Goal: Information Seeking & Learning: Learn about a topic

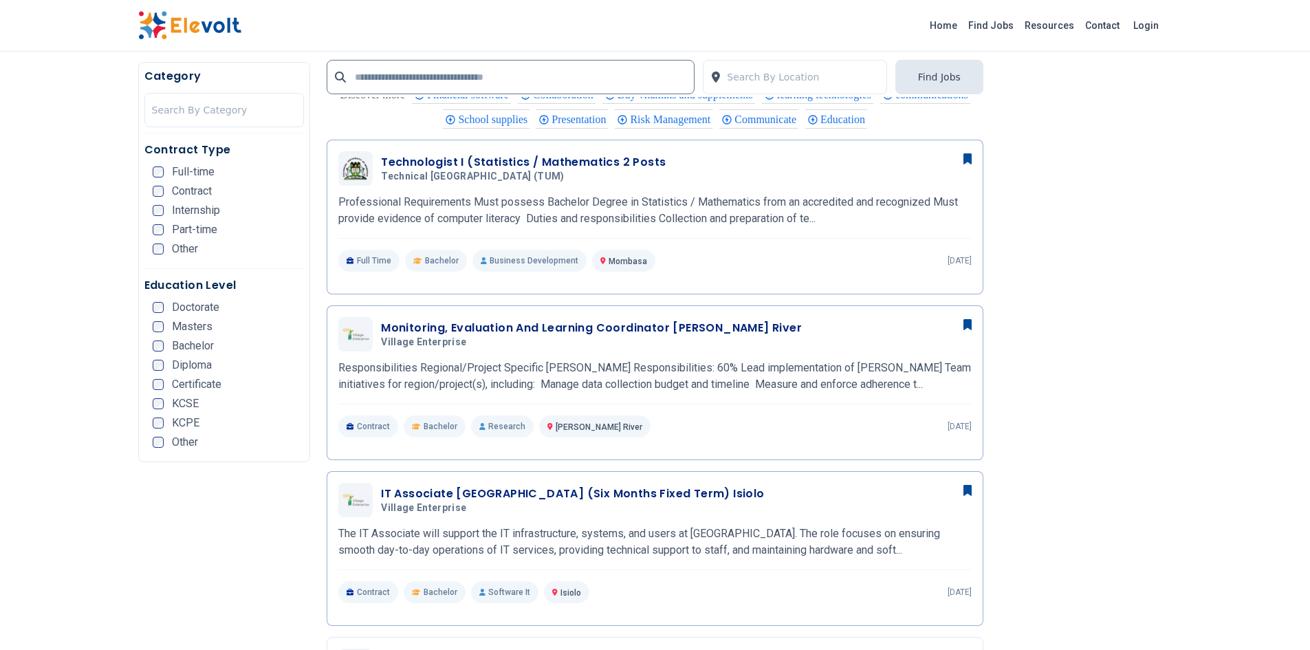
scroll to position [2015, 0]
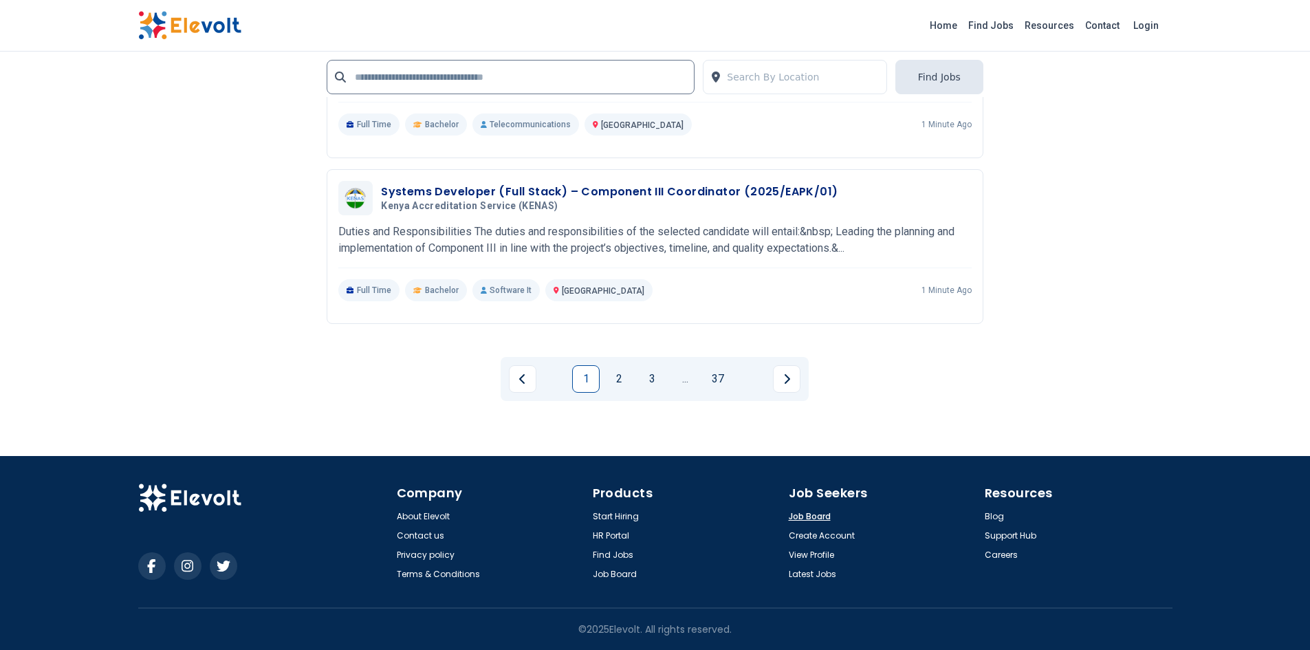
click at [810, 512] on link "Job Board" at bounding box center [810, 516] width 42 height 11
click at [630, 386] on link "2" at bounding box center [619, 379] width 28 height 28
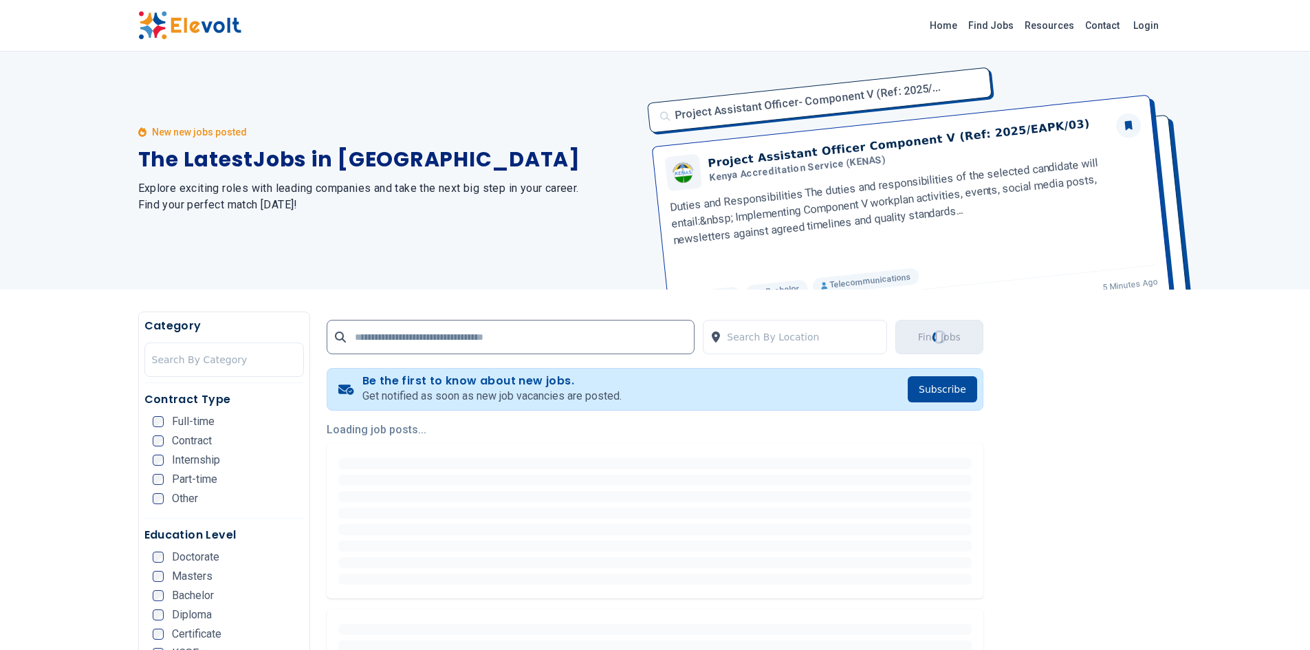
scroll to position [0, 0]
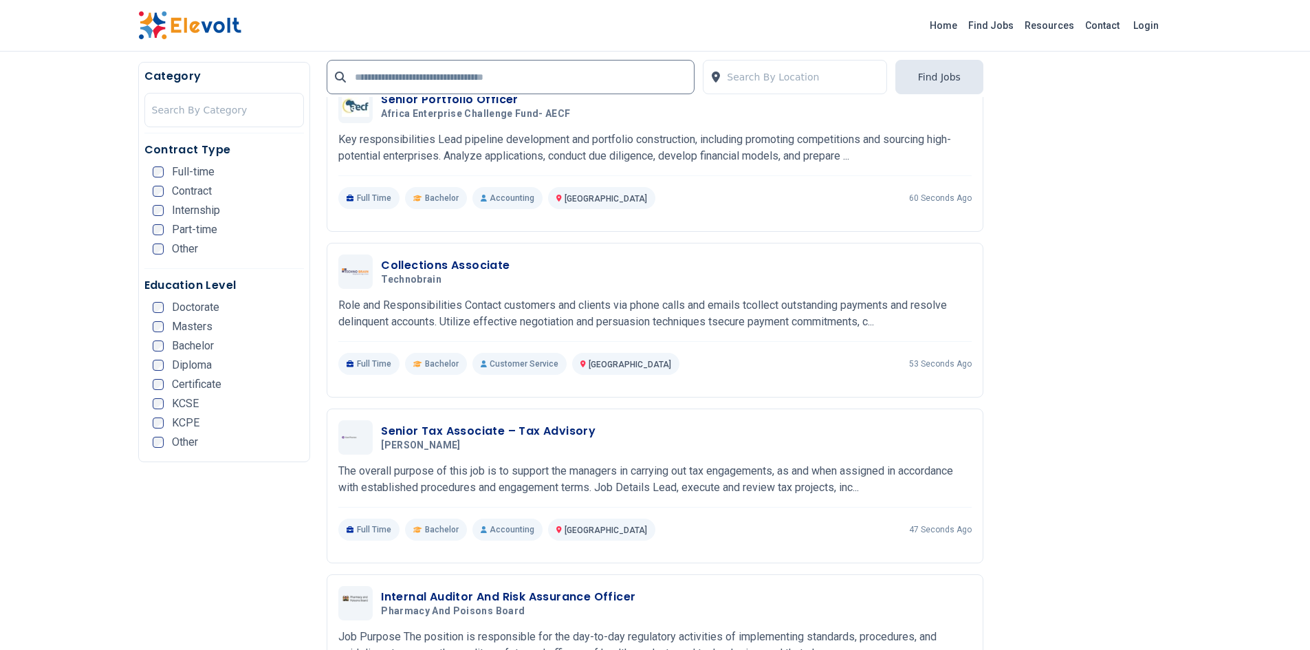
scroll to position [549, 0]
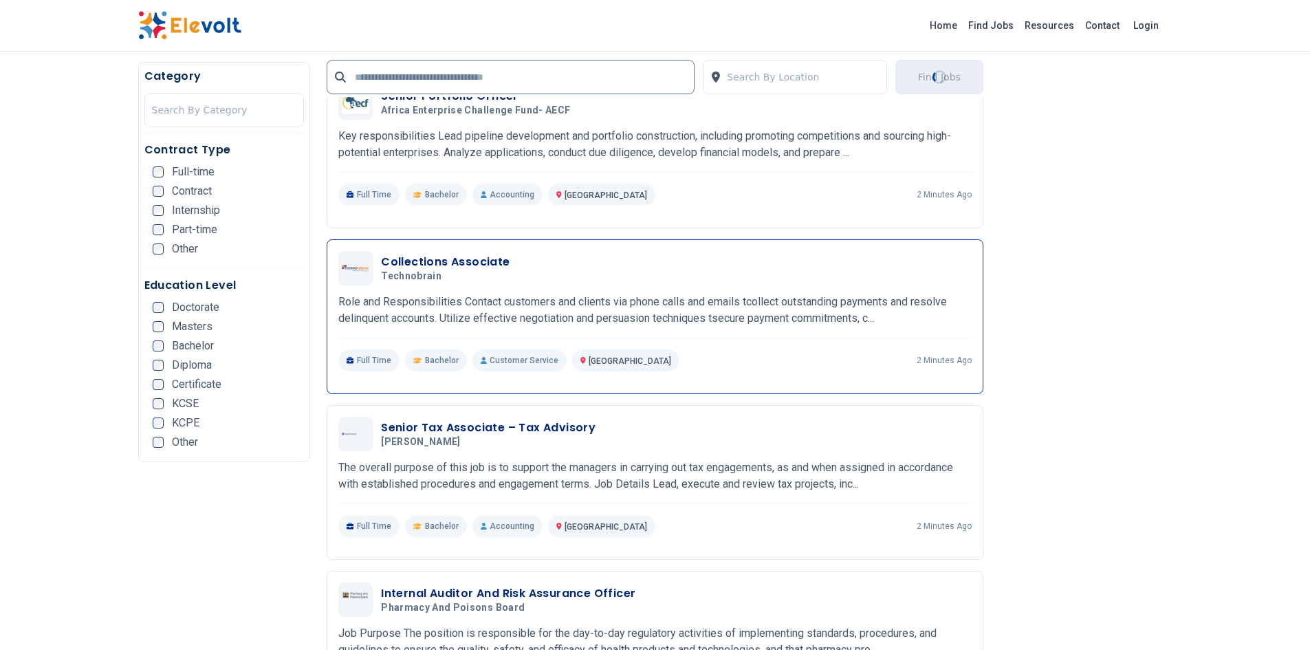
click at [428, 258] on h3 "Collections Associate" at bounding box center [445, 262] width 129 height 17
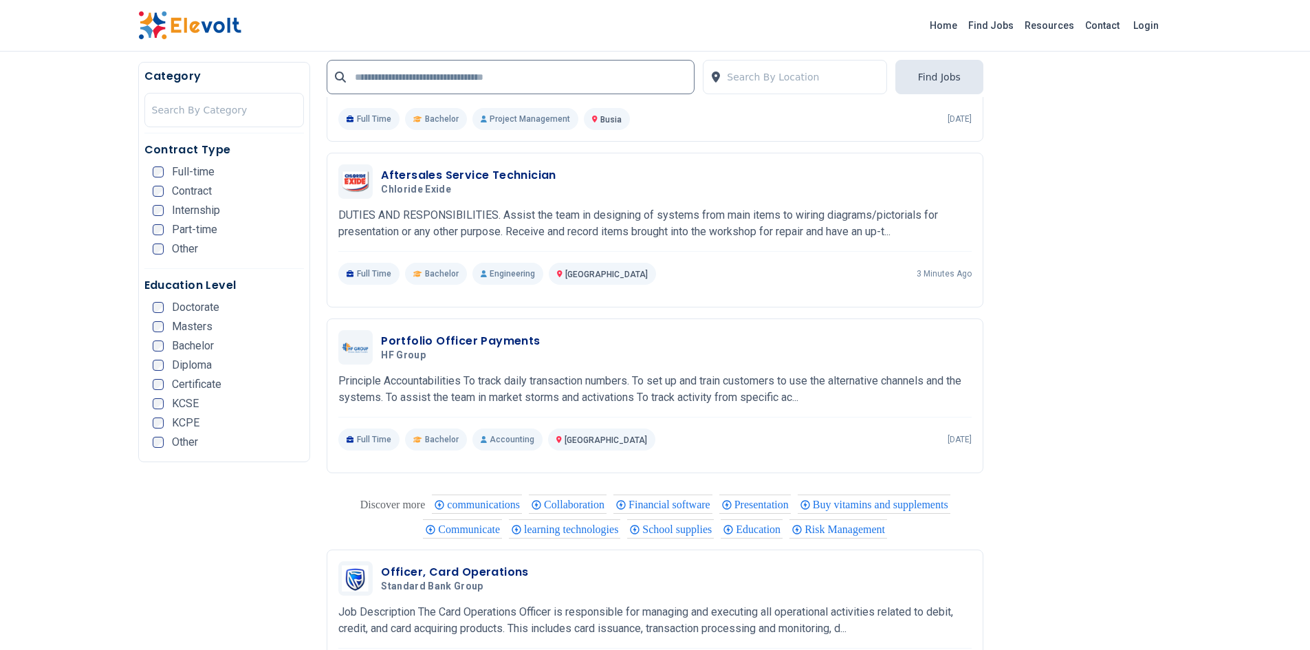
scroll to position [2483, 0]
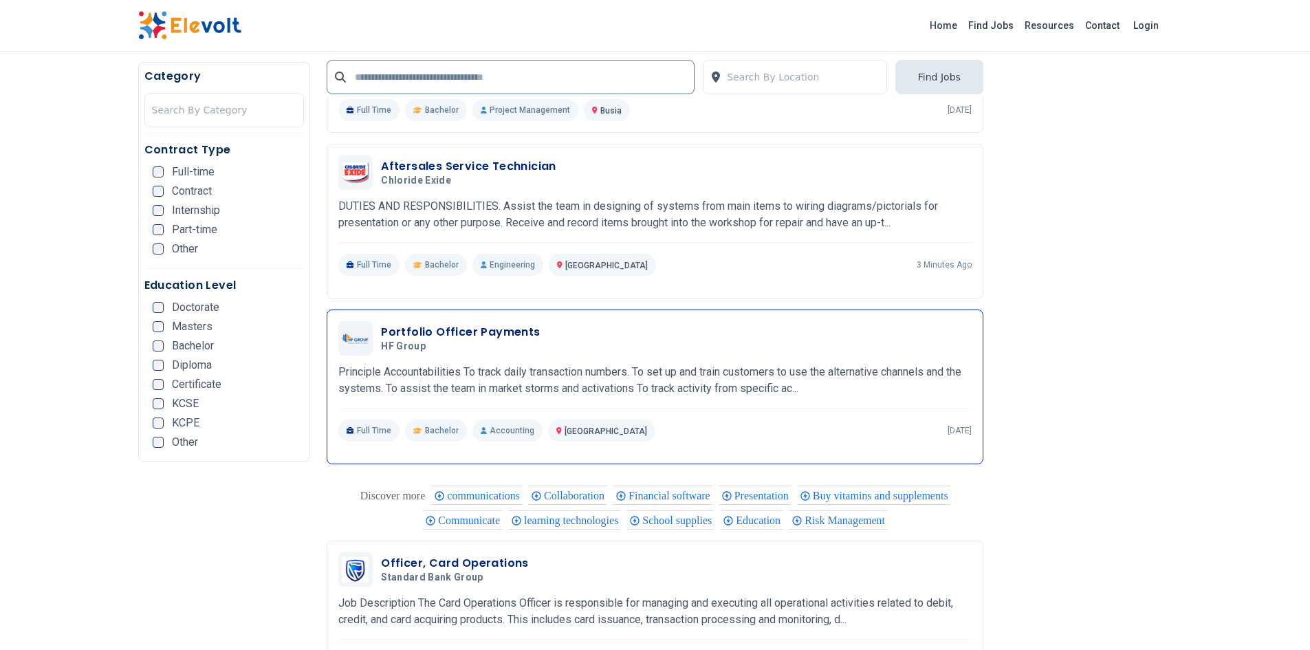
click at [495, 326] on h3 "Portfolio Officer Payments" at bounding box center [460, 332] width 159 height 17
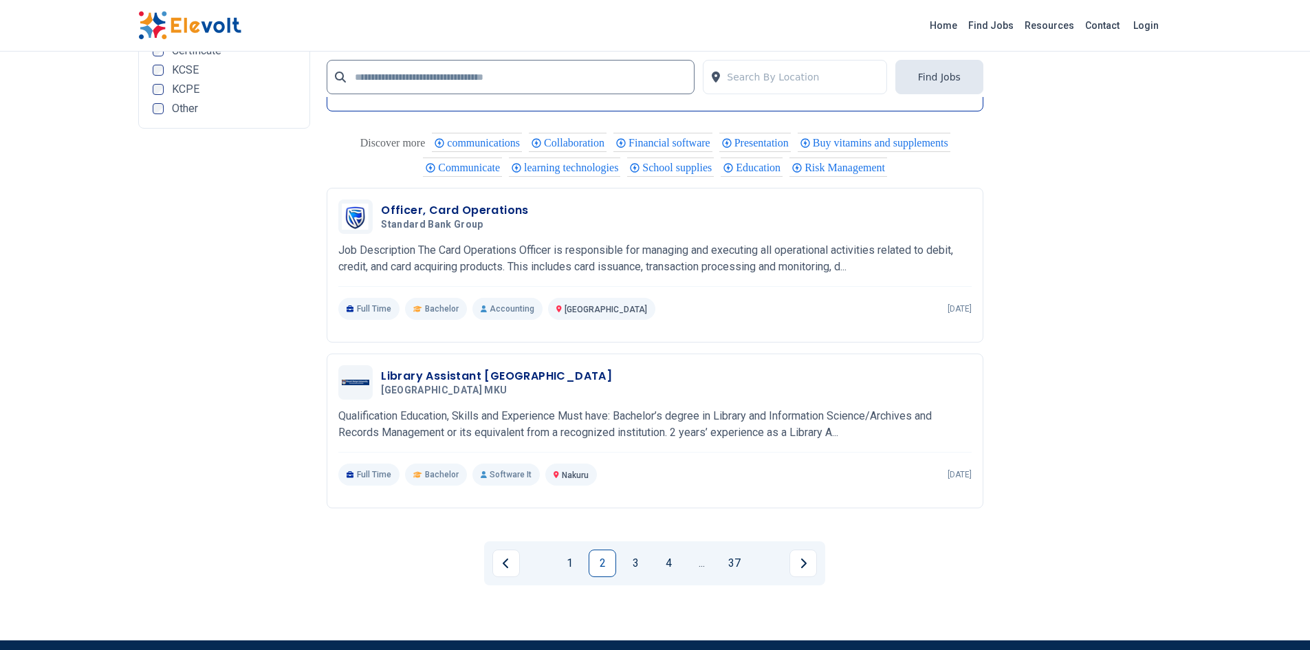
scroll to position [2843, 0]
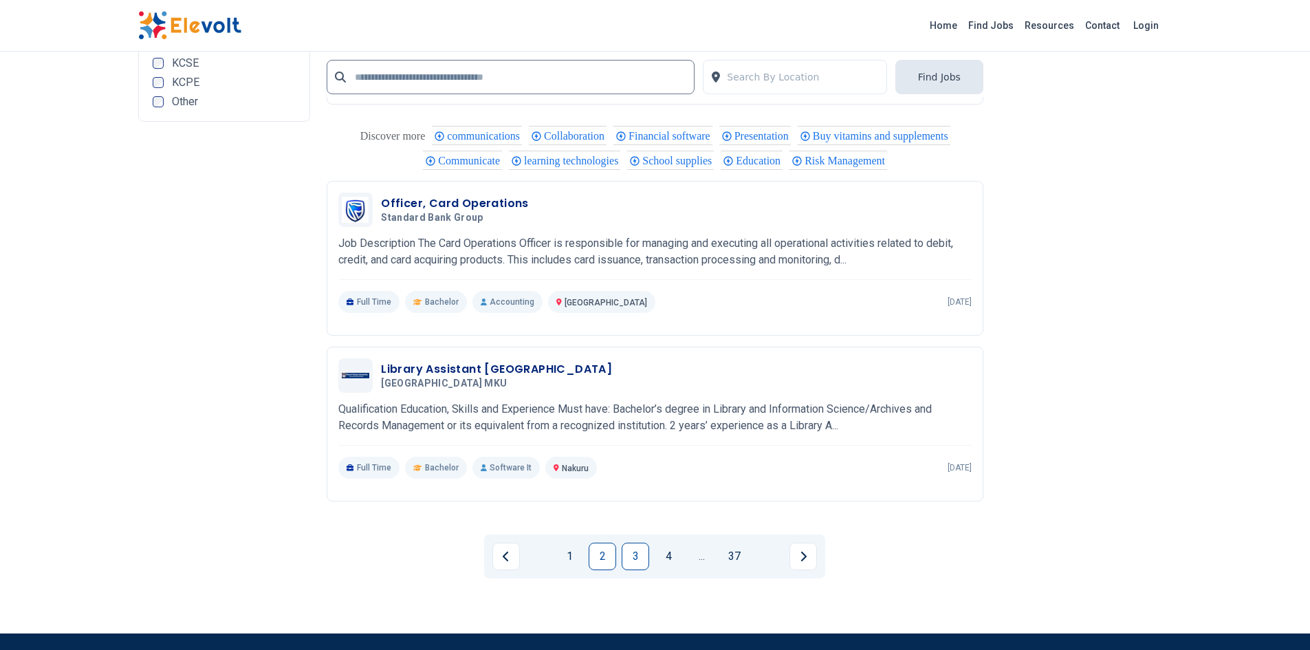
click at [633, 552] on link "3" at bounding box center [636, 556] width 28 height 28
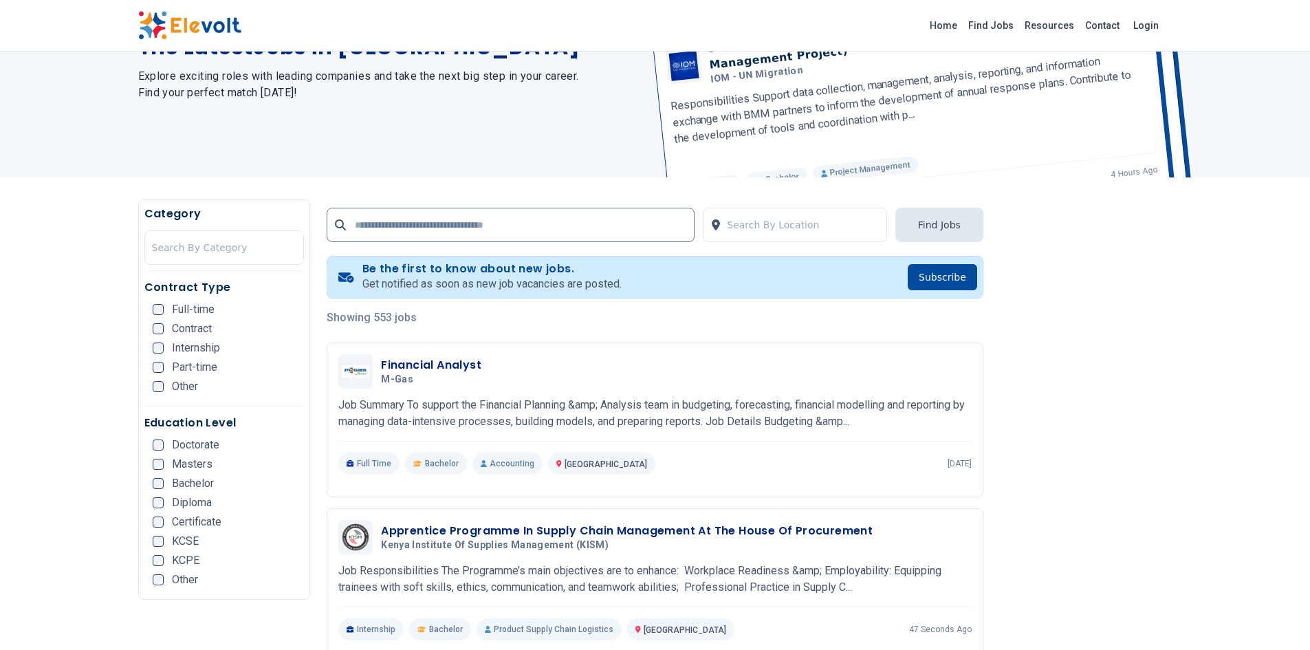
scroll to position [118, 0]
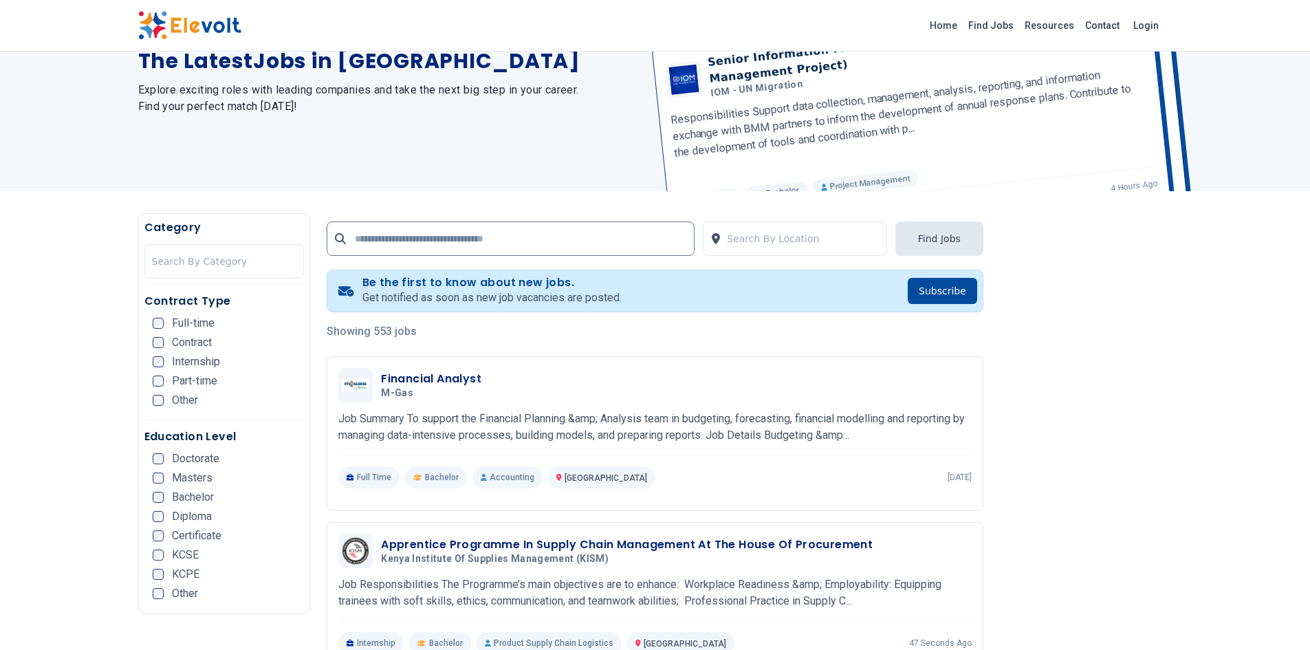
scroll to position [102, 0]
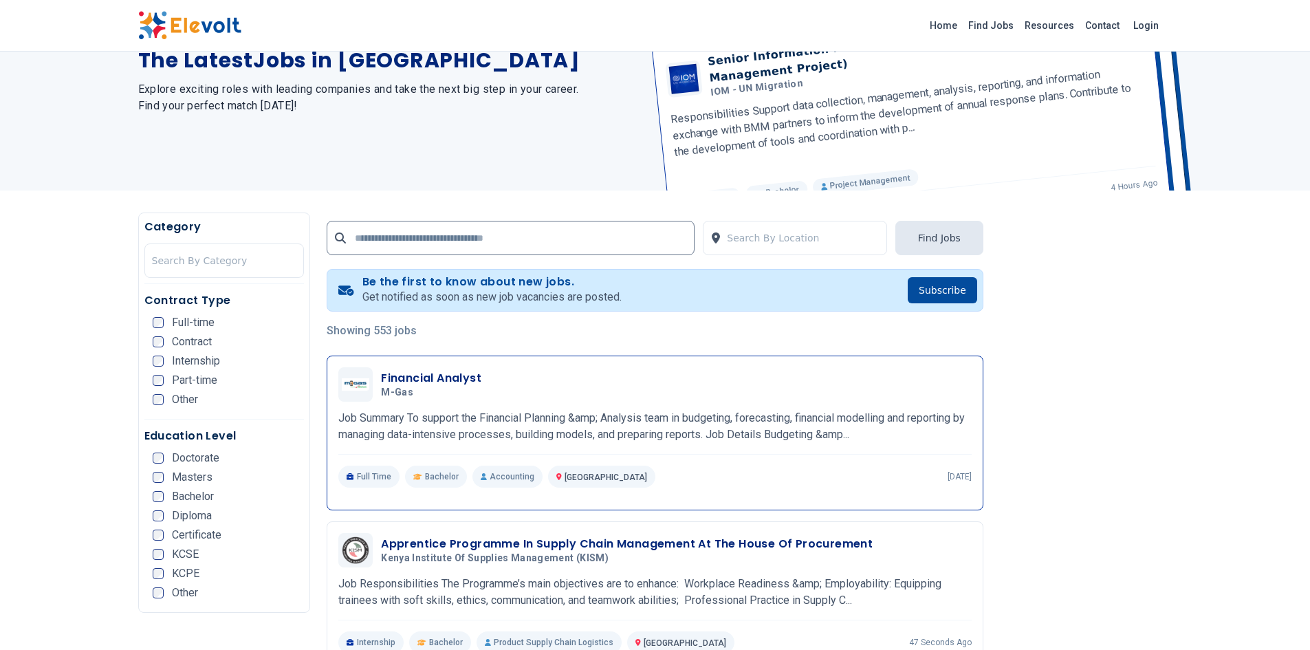
click at [463, 384] on h3 "Financial Analyst" at bounding box center [431, 378] width 100 height 17
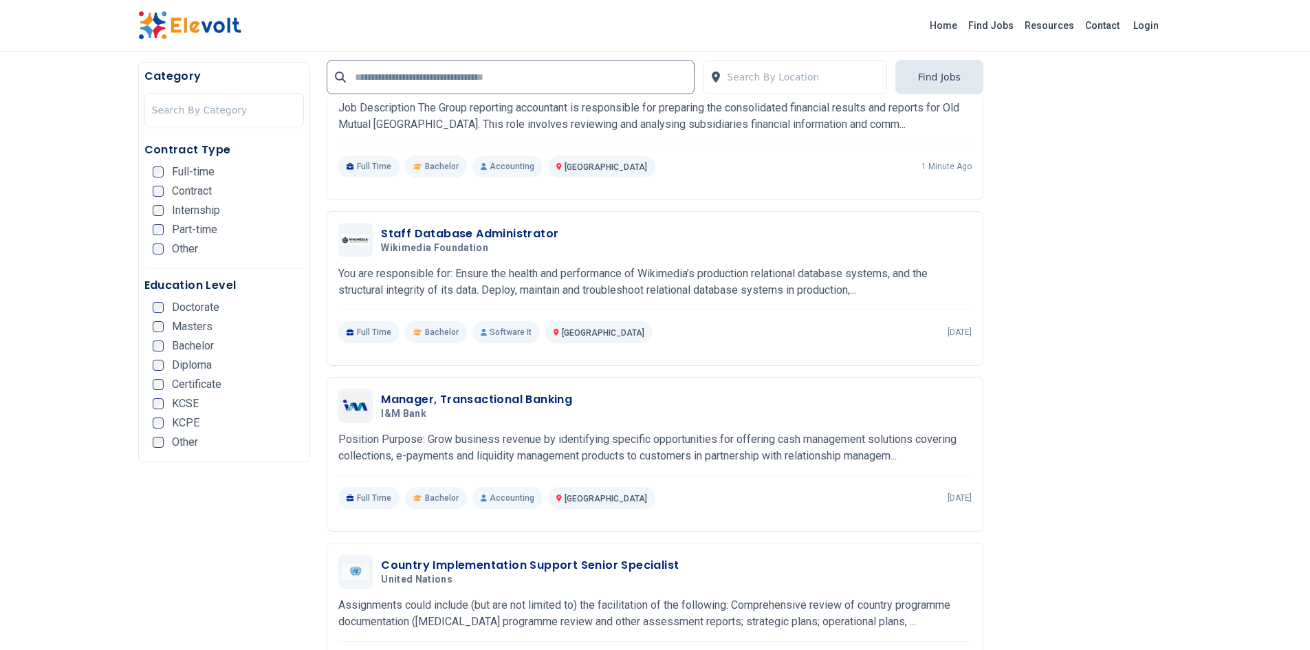
scroll to position [1329, 0]
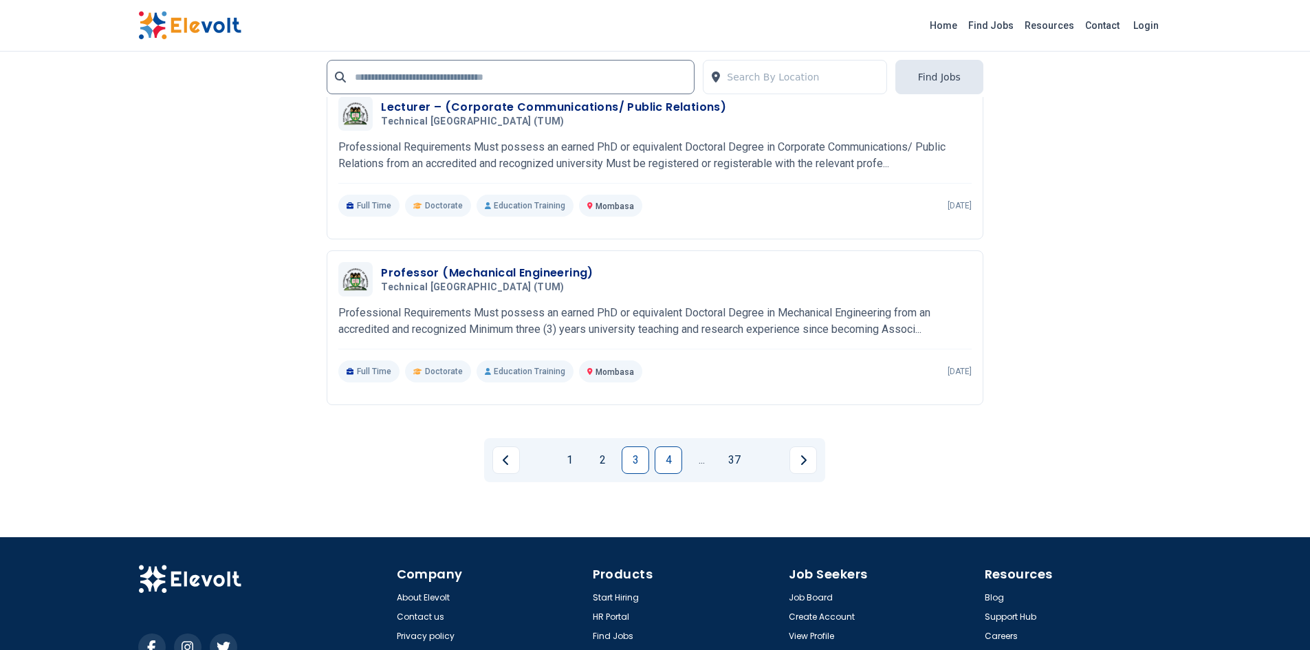
click at [666, 465] on link "4" at bounding box center [669, 460] width 28 height 28
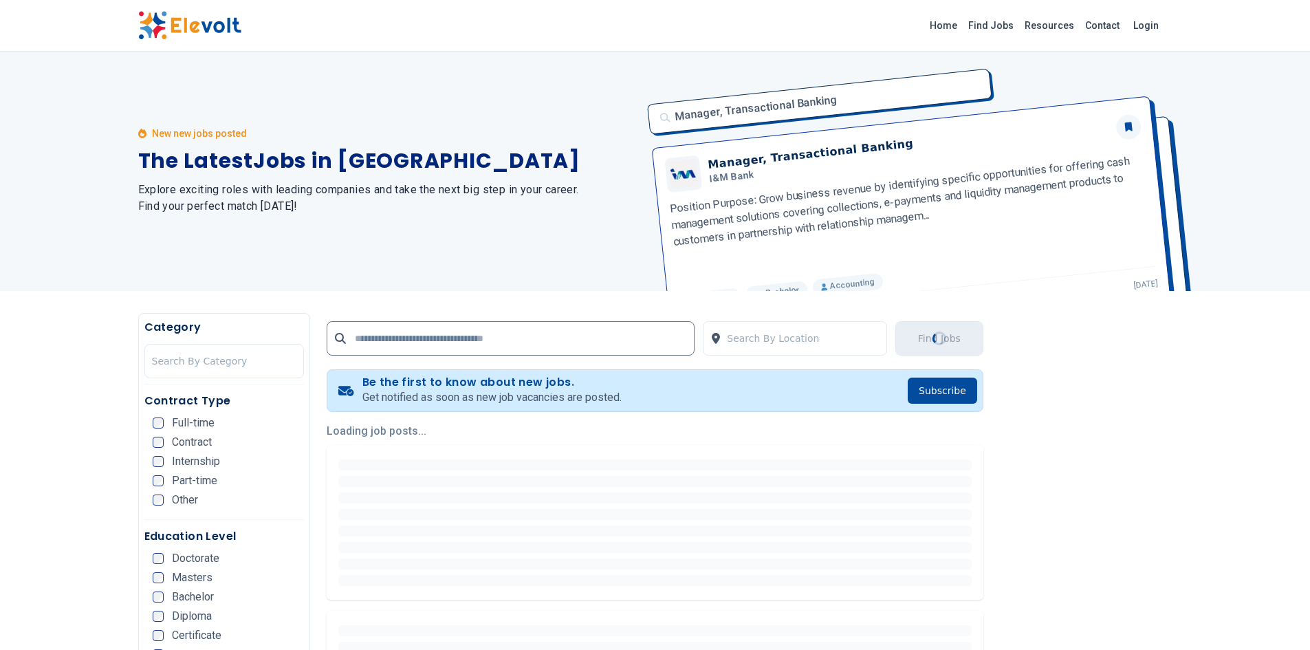
scroll to position [0, 0]
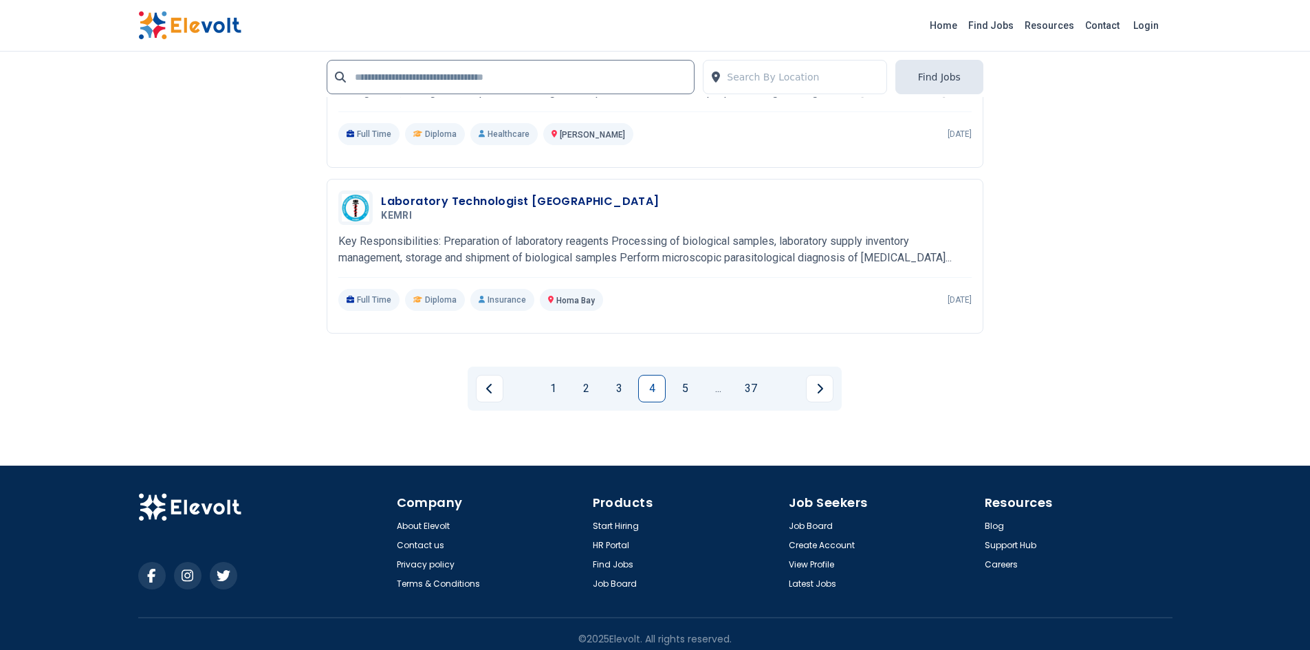
scroll to position [2945, 0]
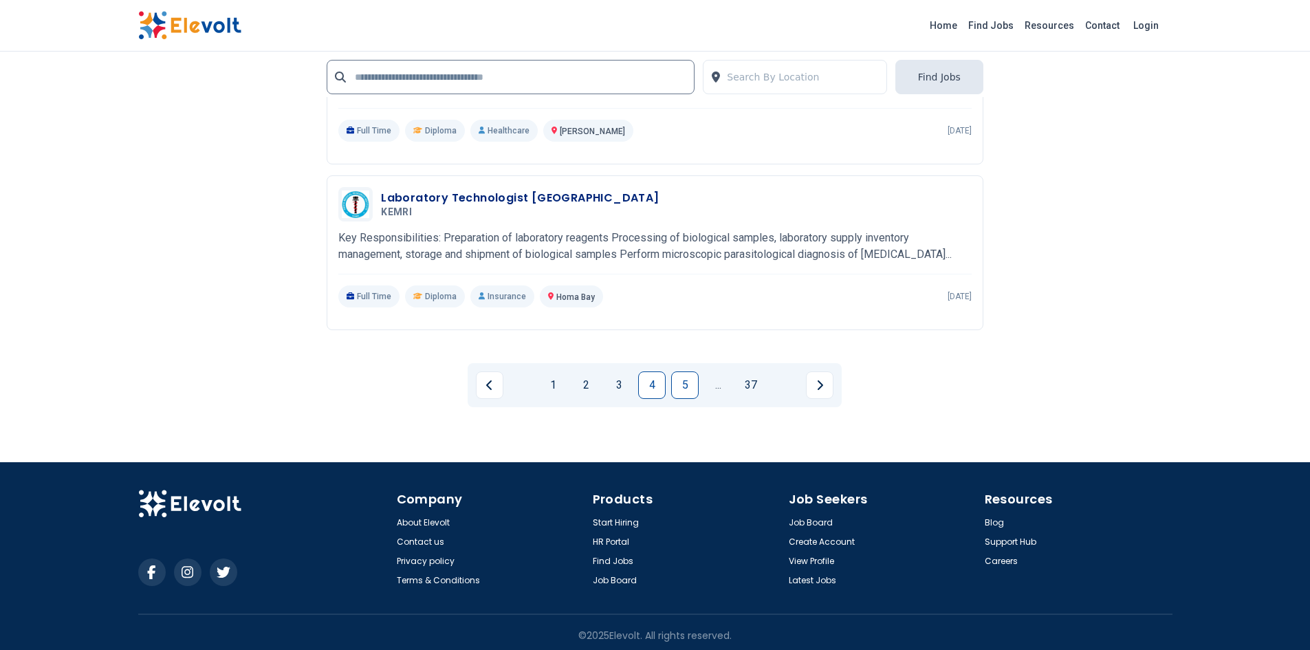
click at [696, 386] on link "5" at bounding box center [685, 385] width 28 height 28
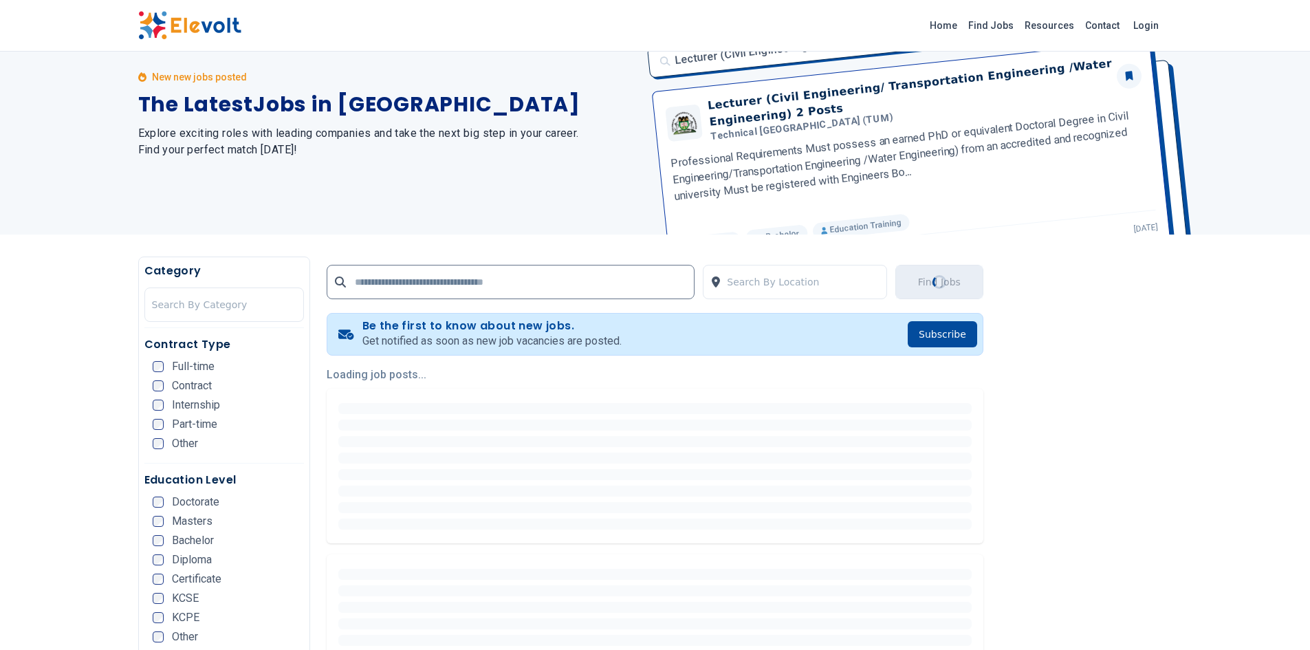
scroll to position [0, 0]
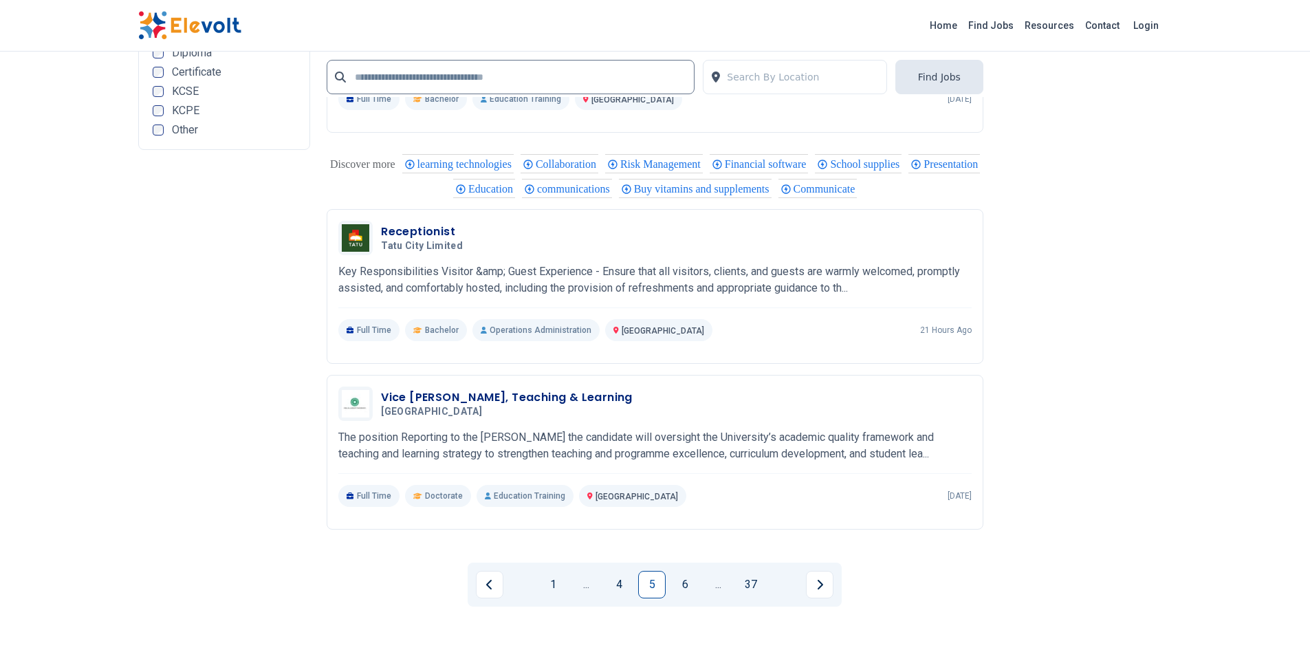
scroll to position [2607, 0]
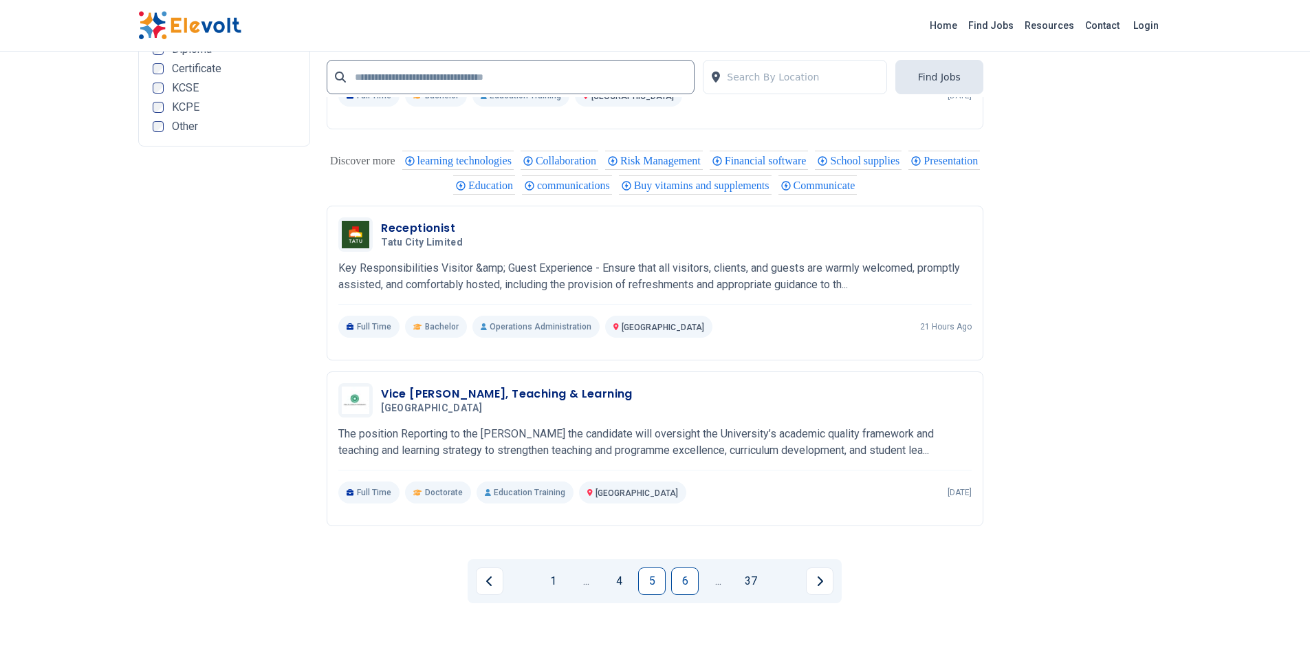
click at [686, 584] on link "6" at bounding box center [685, 581] width 28 height 28
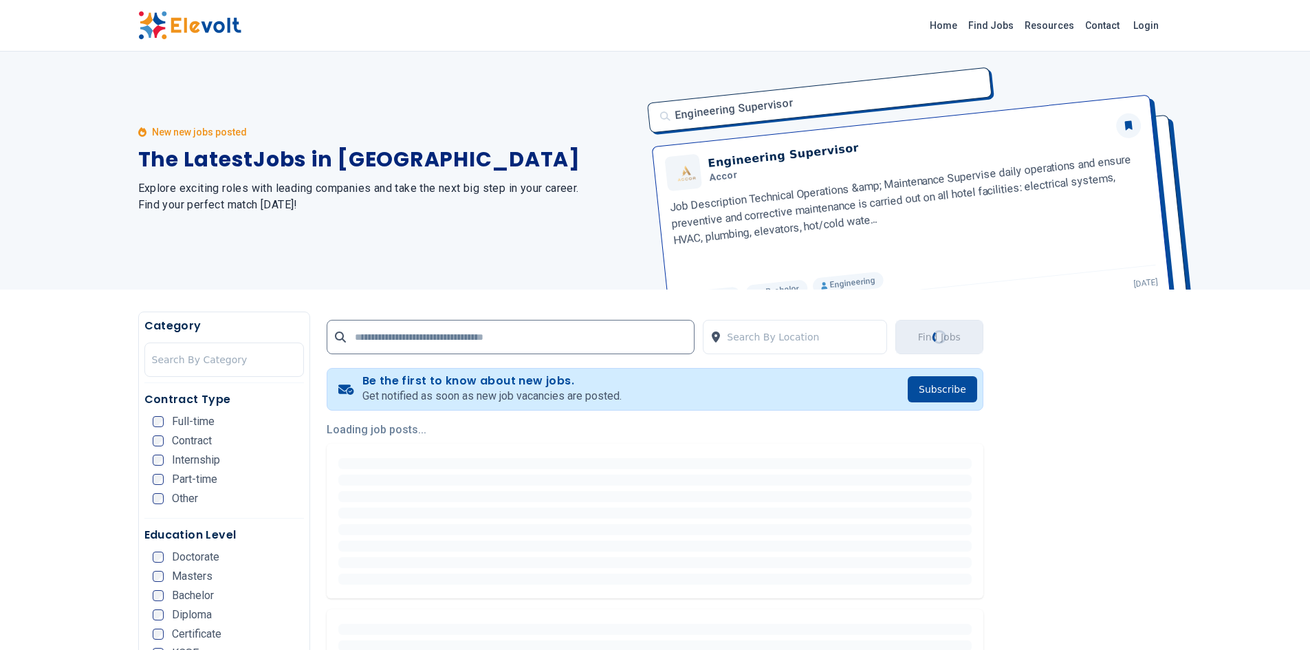
scroll to position [0, 0]
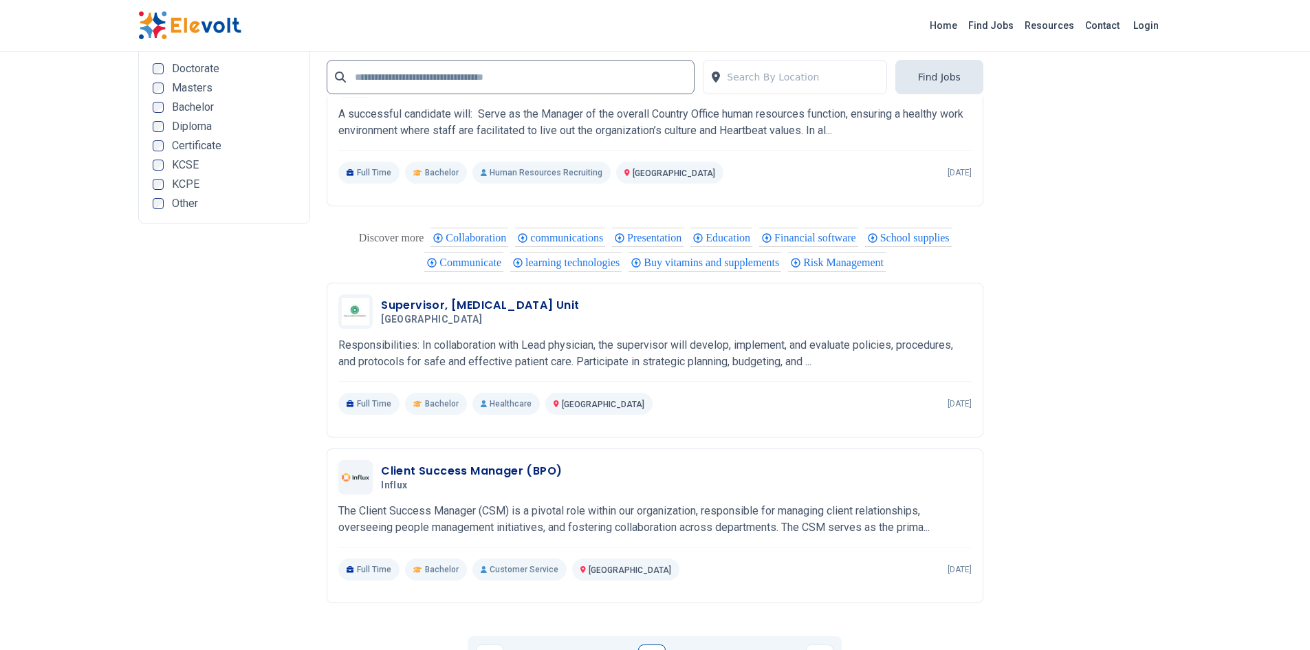
scroll to position [2531, 0]
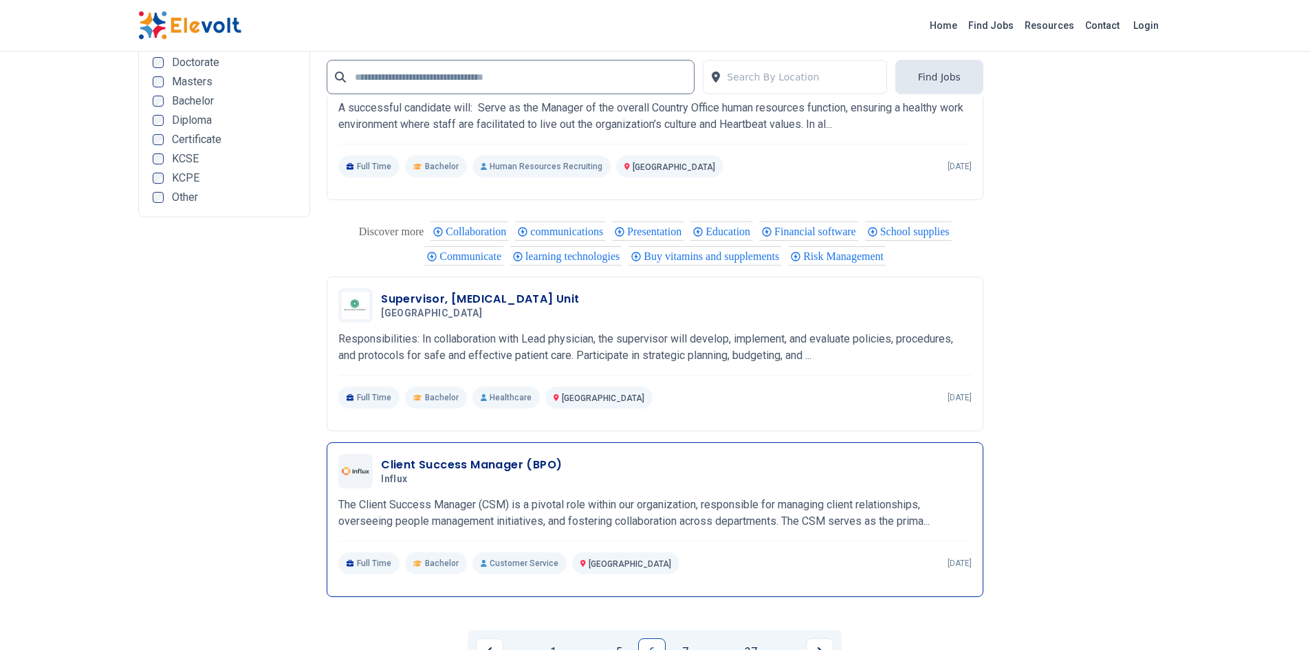
click at [875, 512] on p "The Client Success Manager (CSM) is a pivotal role within our organization, res…" at bounding box center [654, 512] width 633 height 33
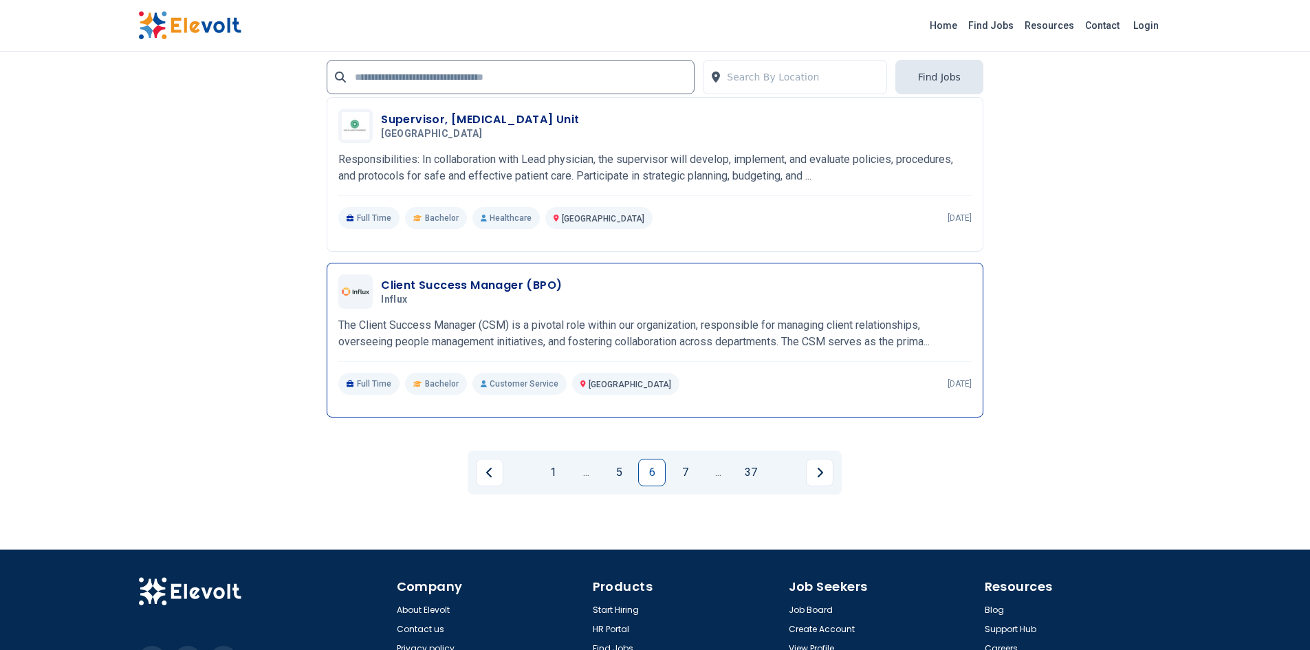
scroll to position [2711, 0]
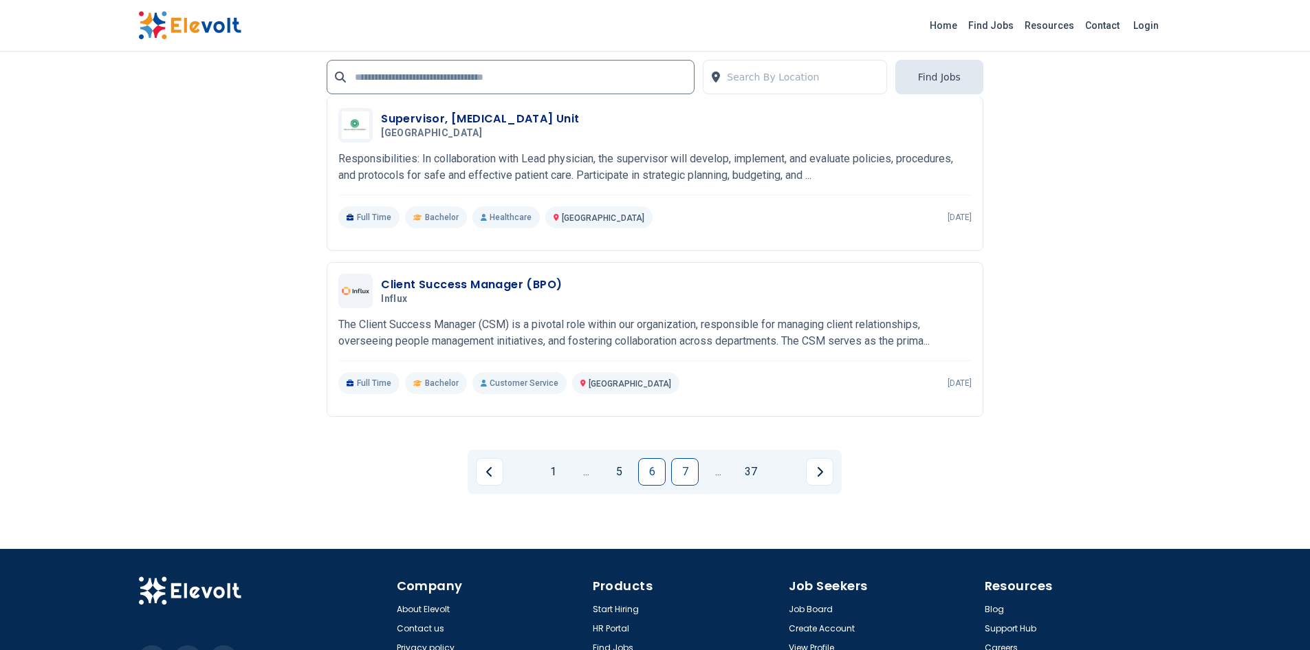
click at [685, 466] on link "7" at bounding box center [685, 472] width 28 height 28
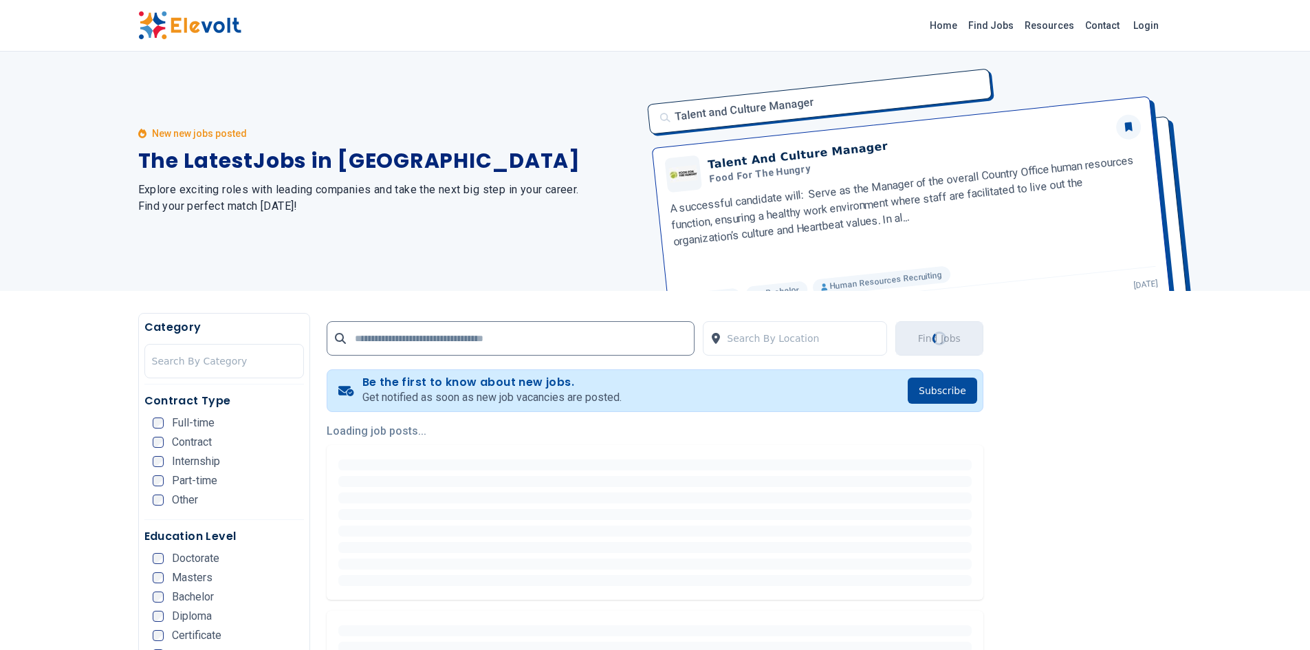
scroll to position [0, 0]
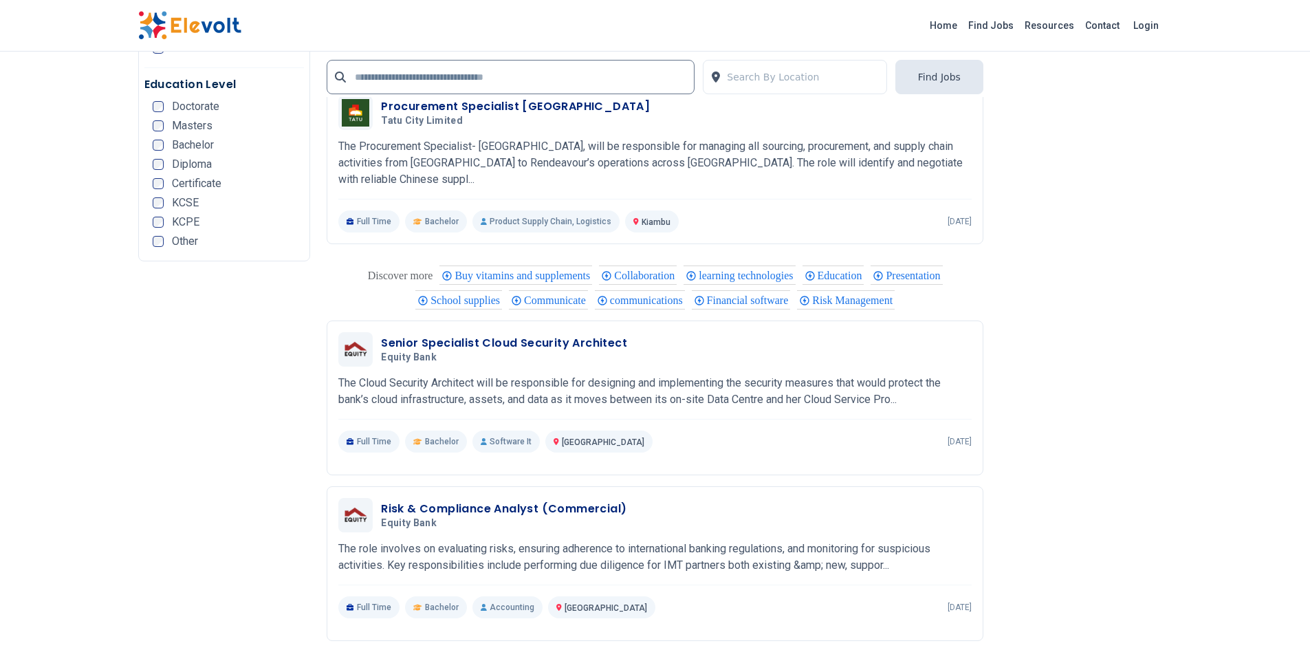
scroll to position [2804, 0]
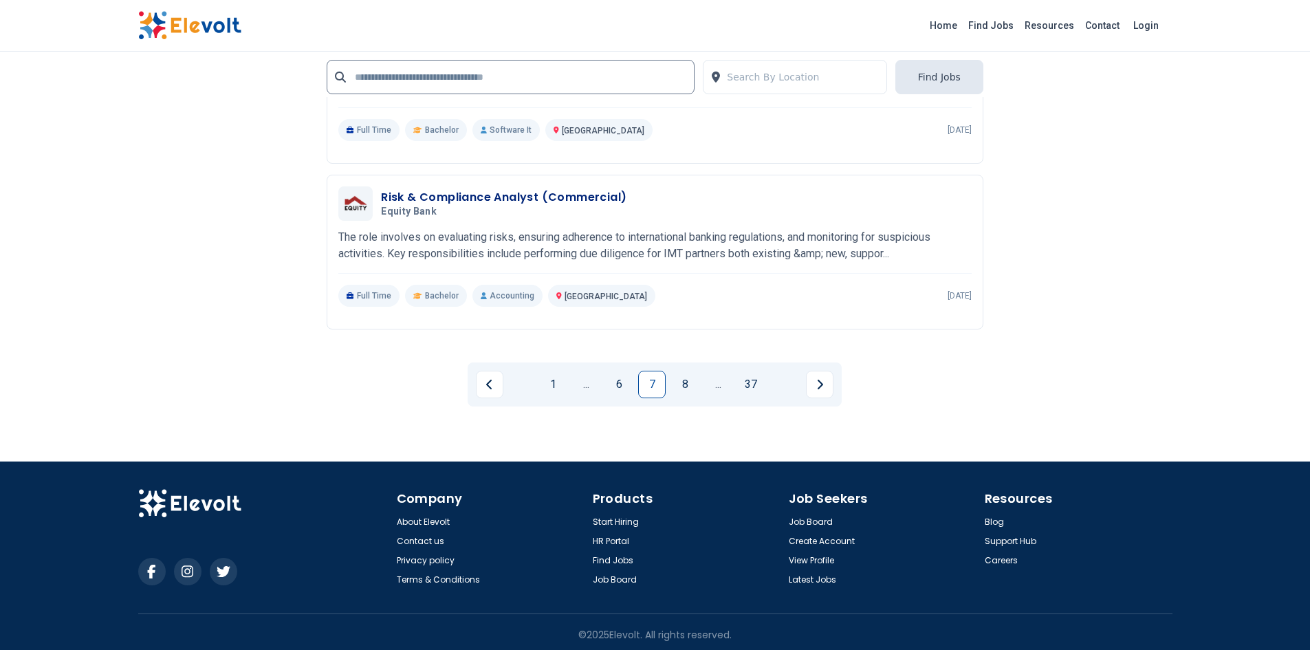
click at [697, 380] on link "8" at bounding box center [685, 385] width 28 height 28
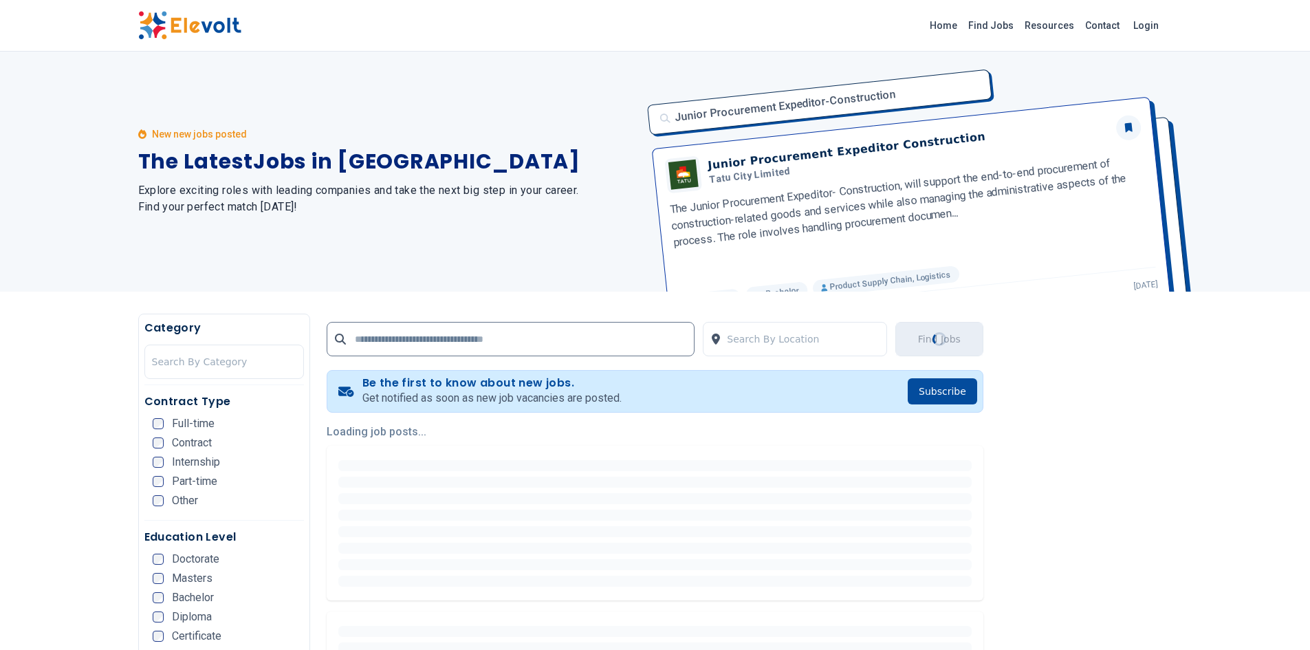
scroll to position [0, 0]
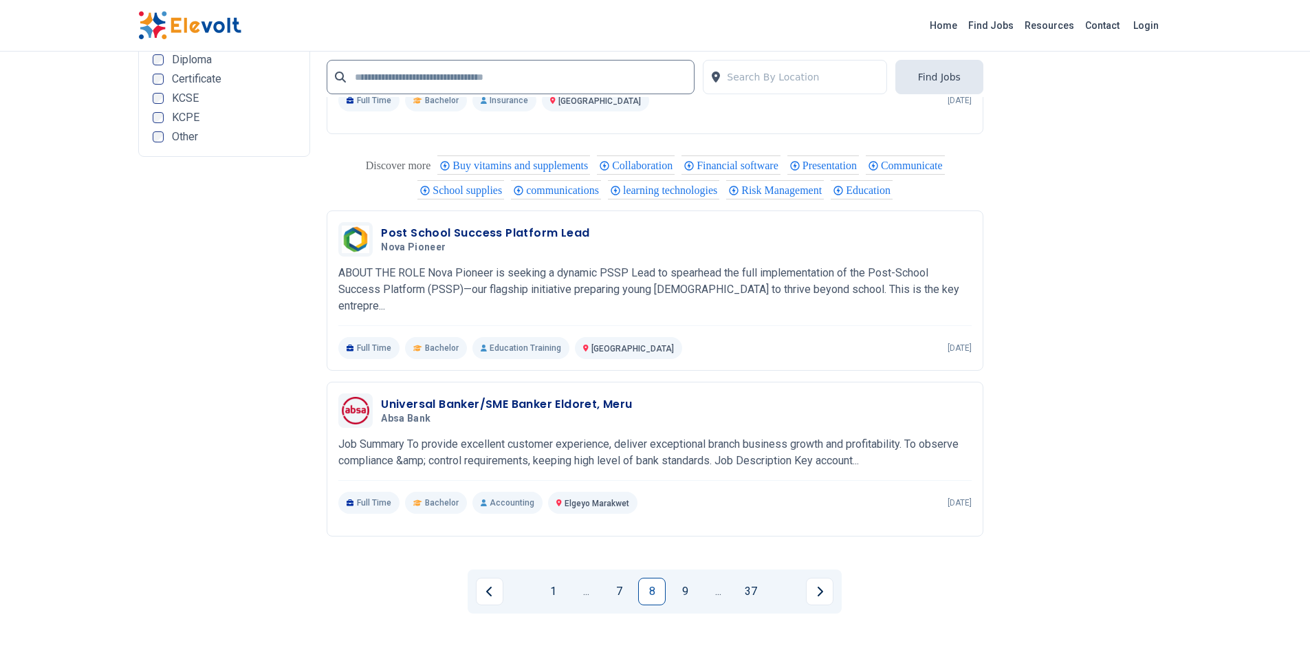
scroll to position [2614, 0]
click at [684, 577] on link "9" at bounding box center [685, 591] width 28 height 28
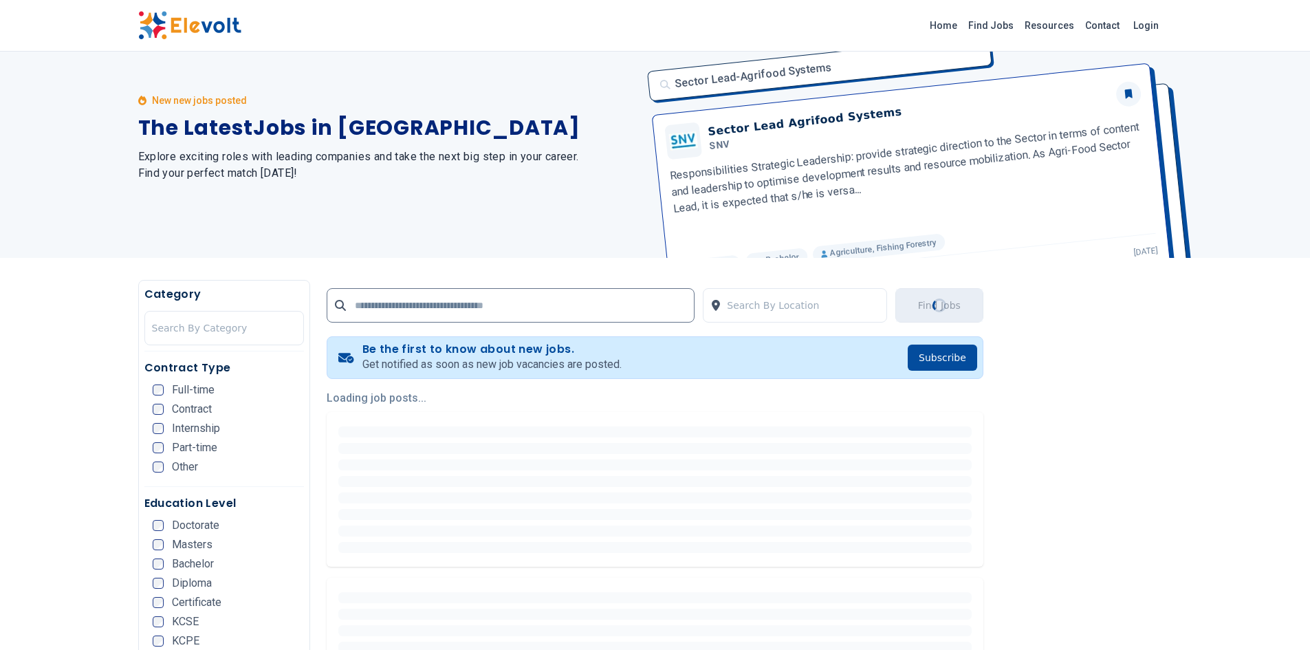
scroll to position [0, 0]
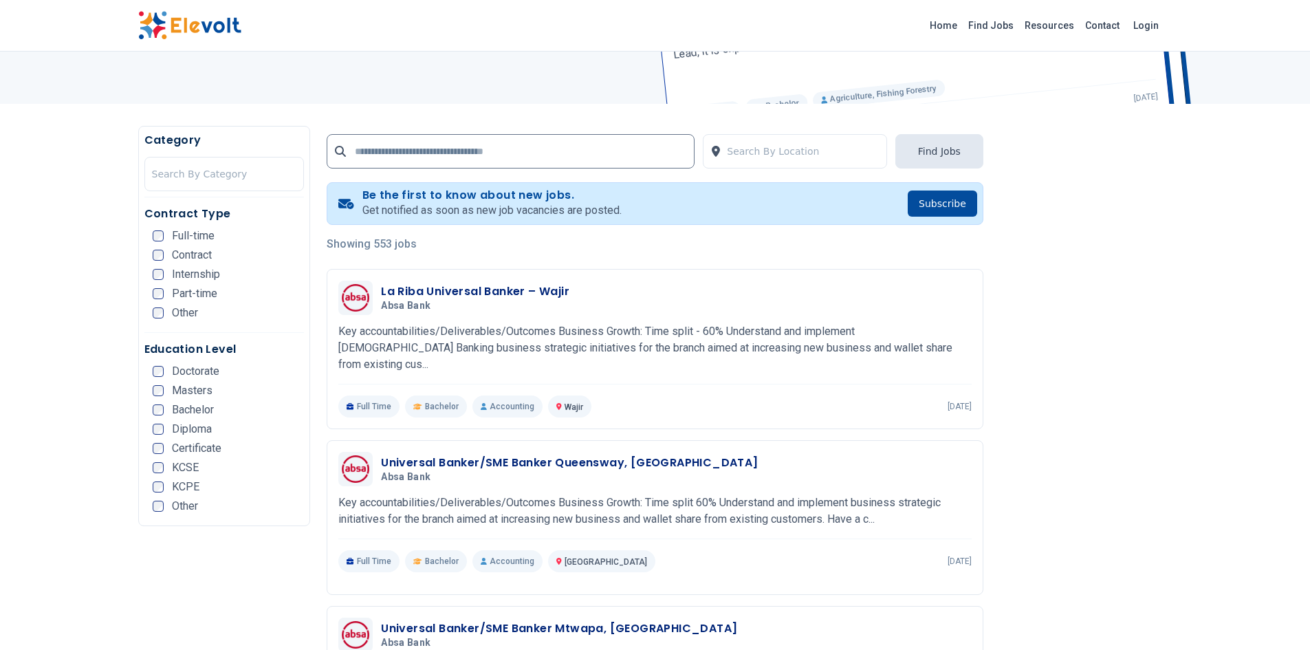
scroll to position [190, 0]
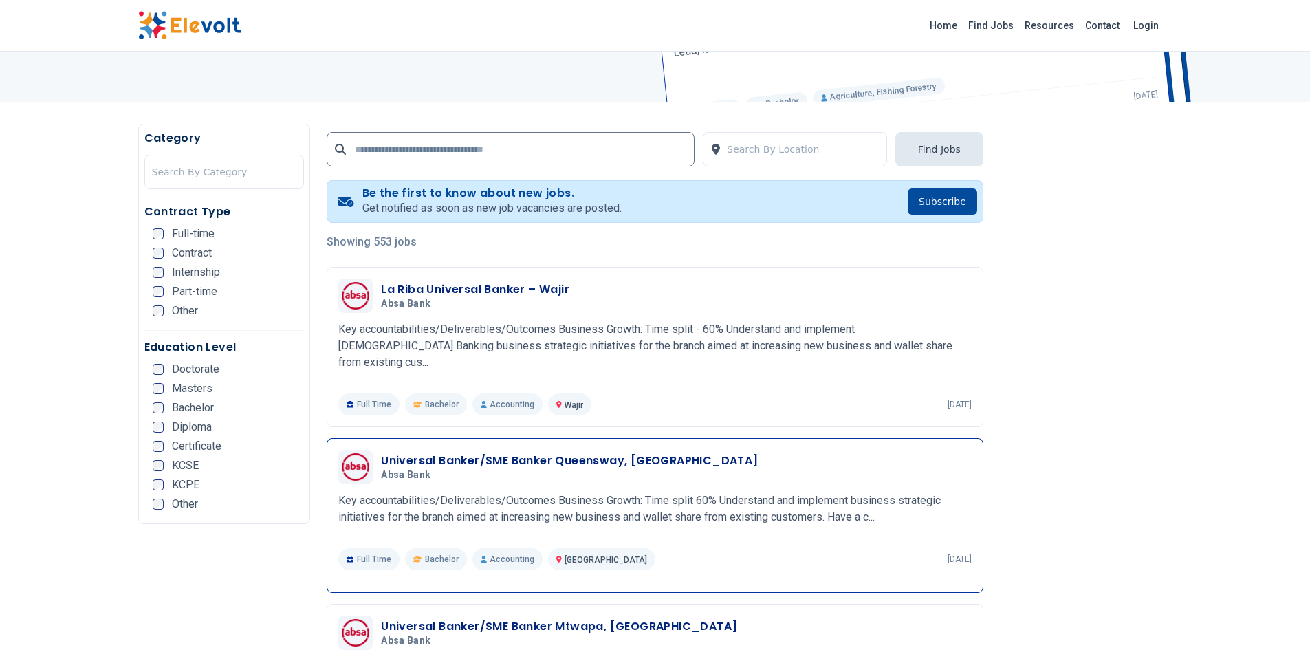
click at [644, 452] on h3 "Universal Banker/SME Banker Queensway, Ruaraka" at bounding box center [569, 460] width 377 height 17
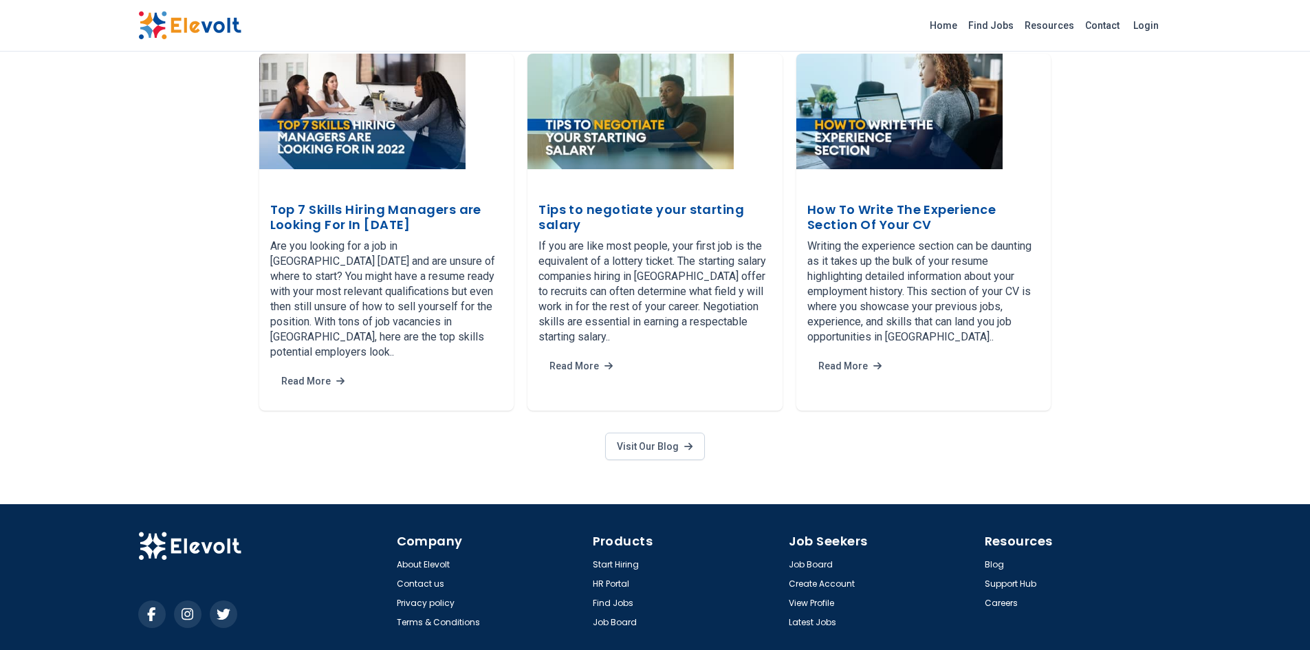
scroll to position [2484, 0]
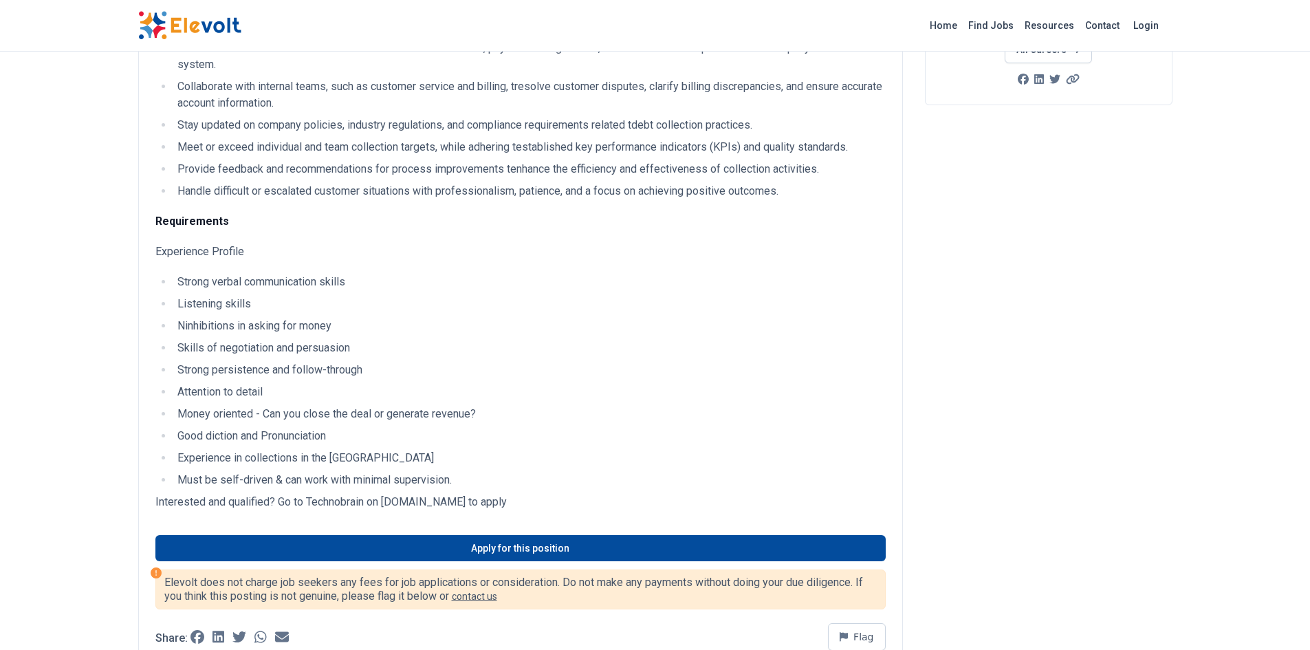
scroll to position [281, 0]
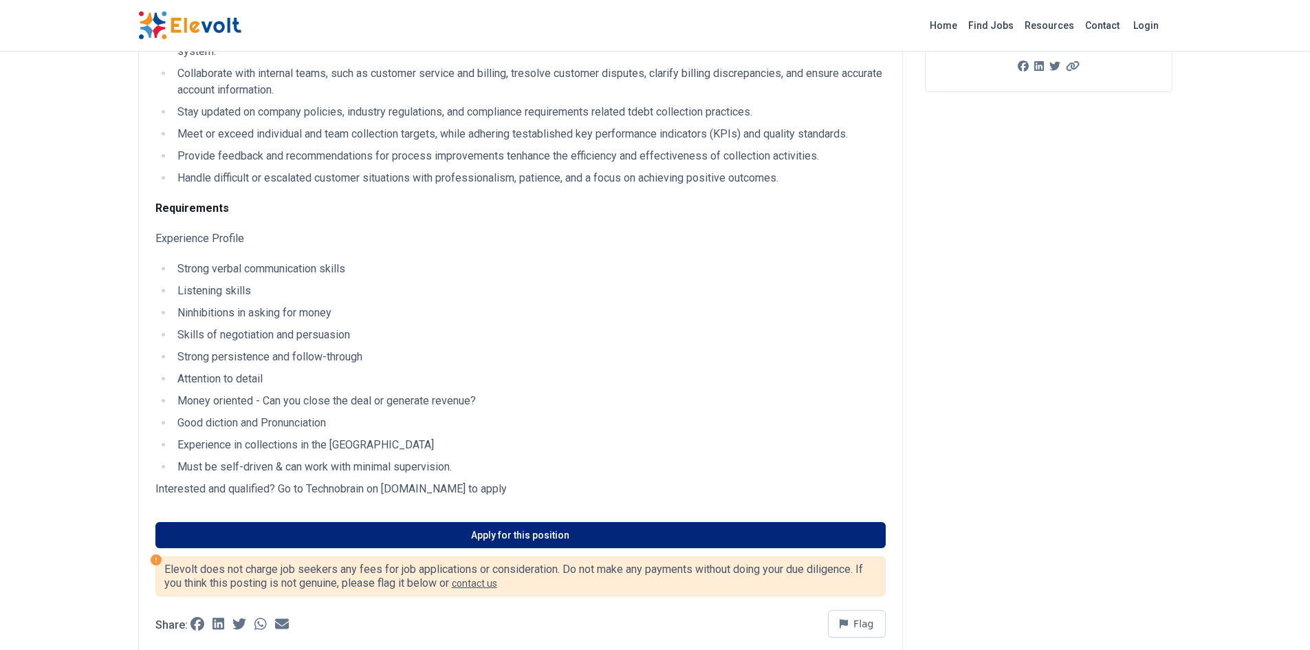
click at [751, 529] on link "Apply for this position" at bounding box center [520, 535] width 730 height 26
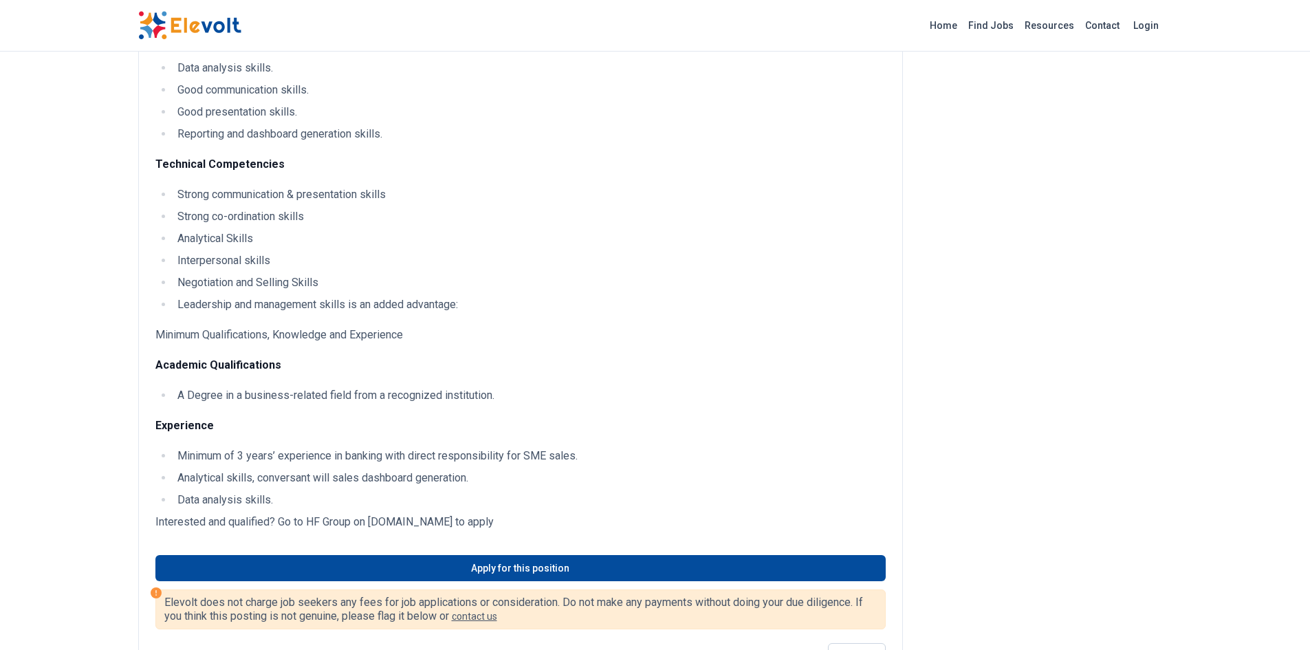
scroll to position [461, 0]
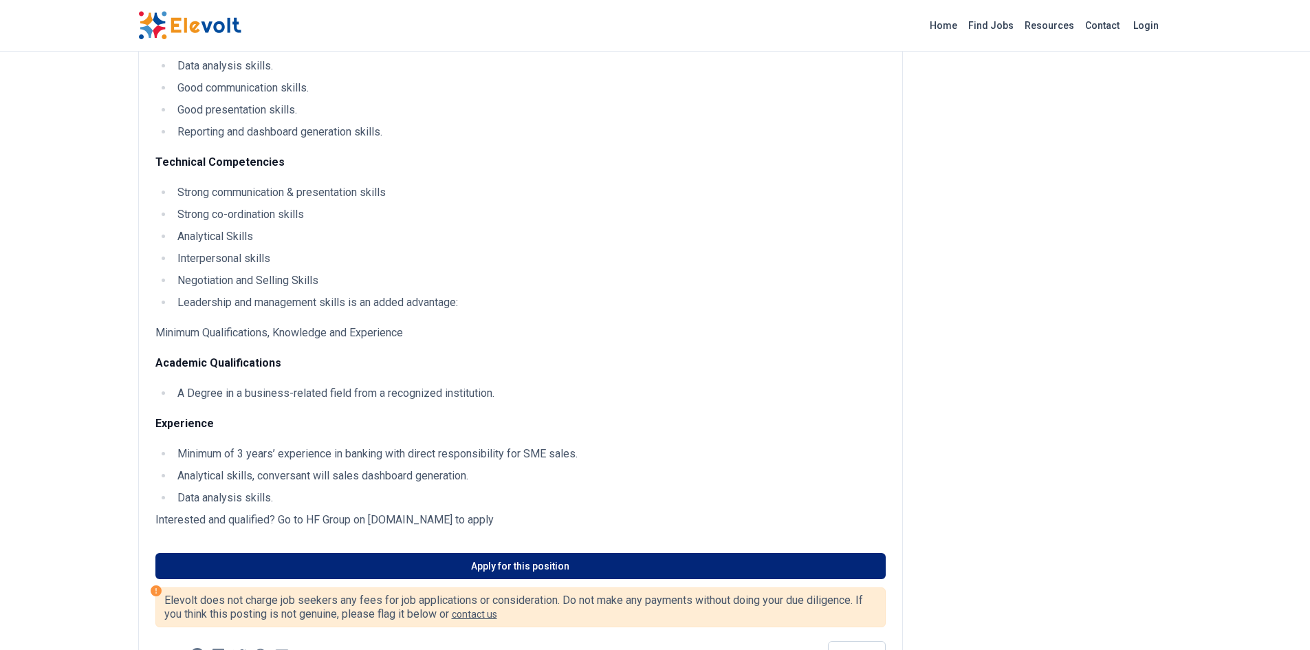
click at [582, 568] on link "Apply for this position" at bounding box center [520, 566] width 730 height 26
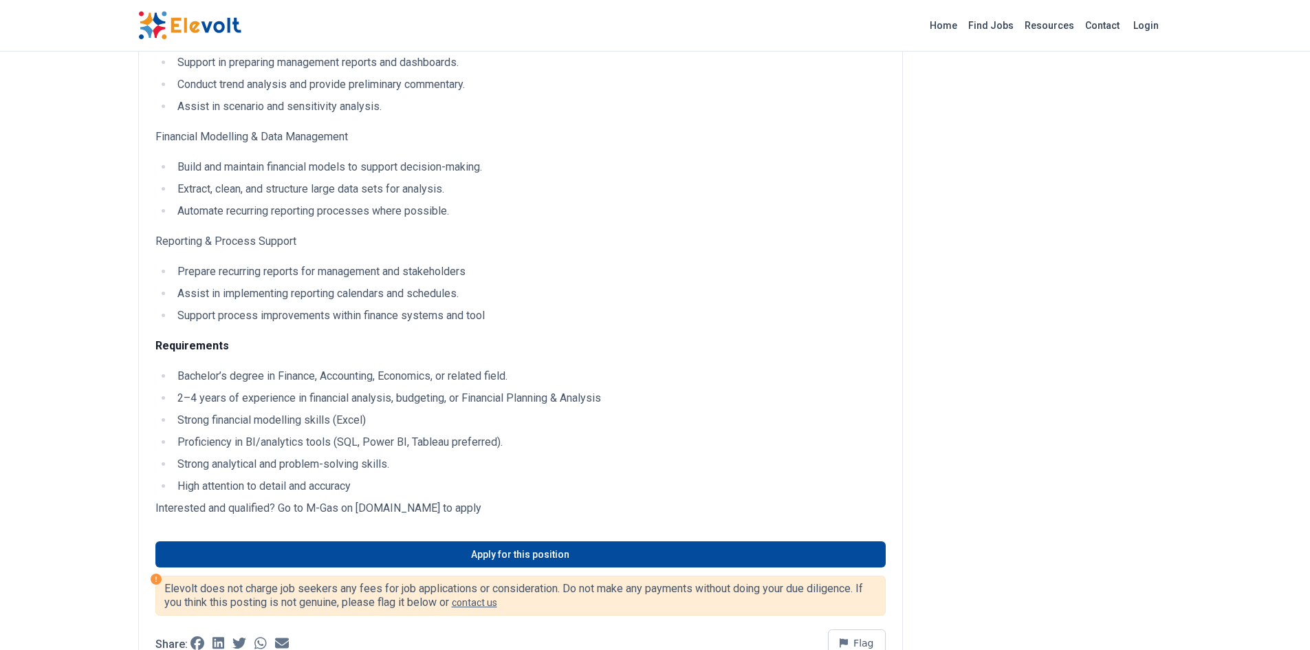
scroll to position [344, 0]
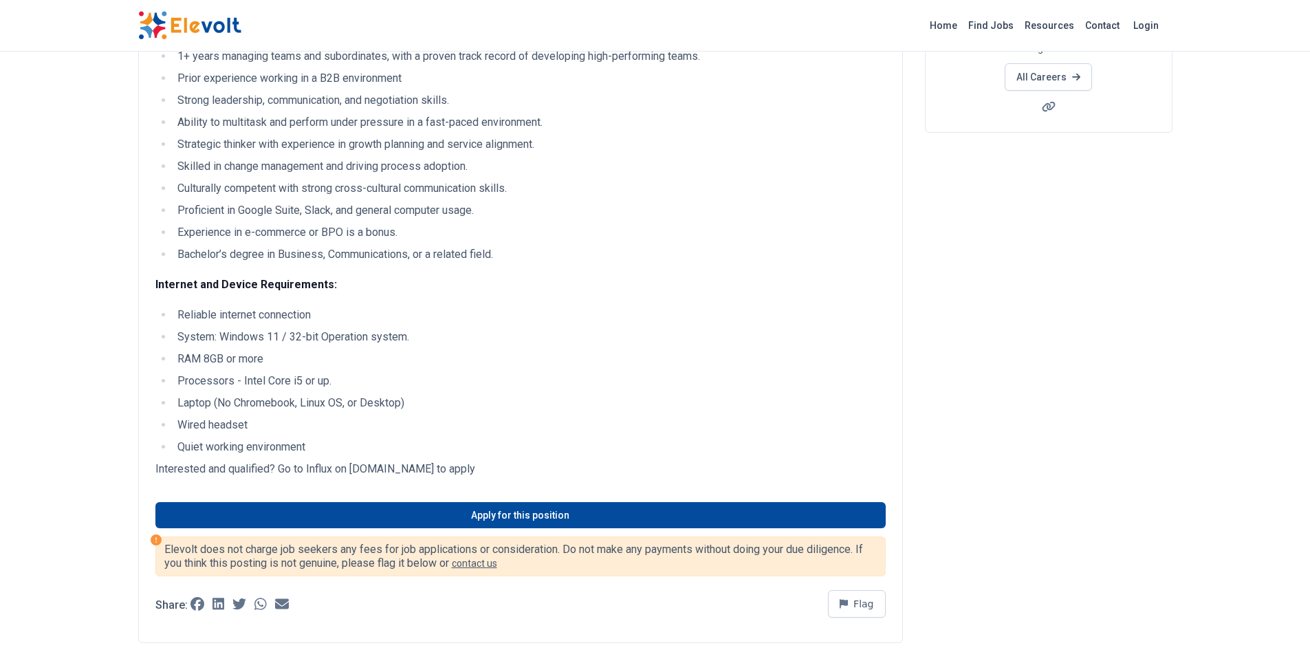
scroll to position [247, 0]
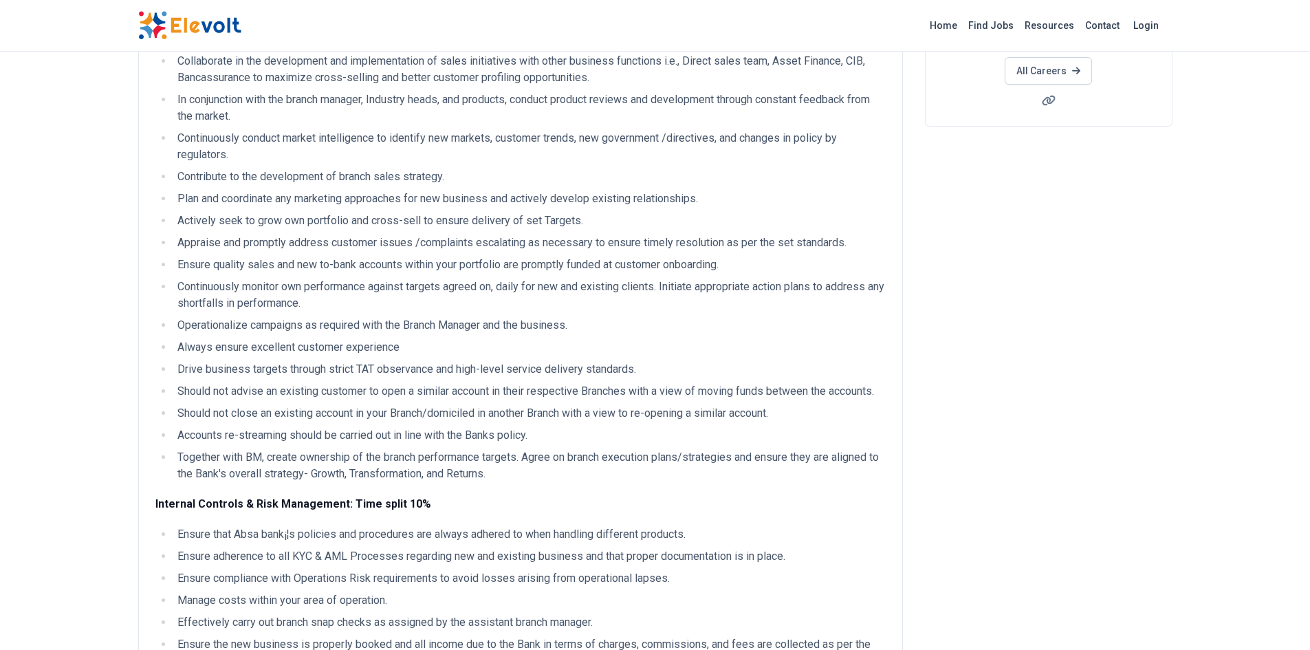
scroll to position [242, 0]
